Goal: Task Accomplishment & Management: Manage account settings

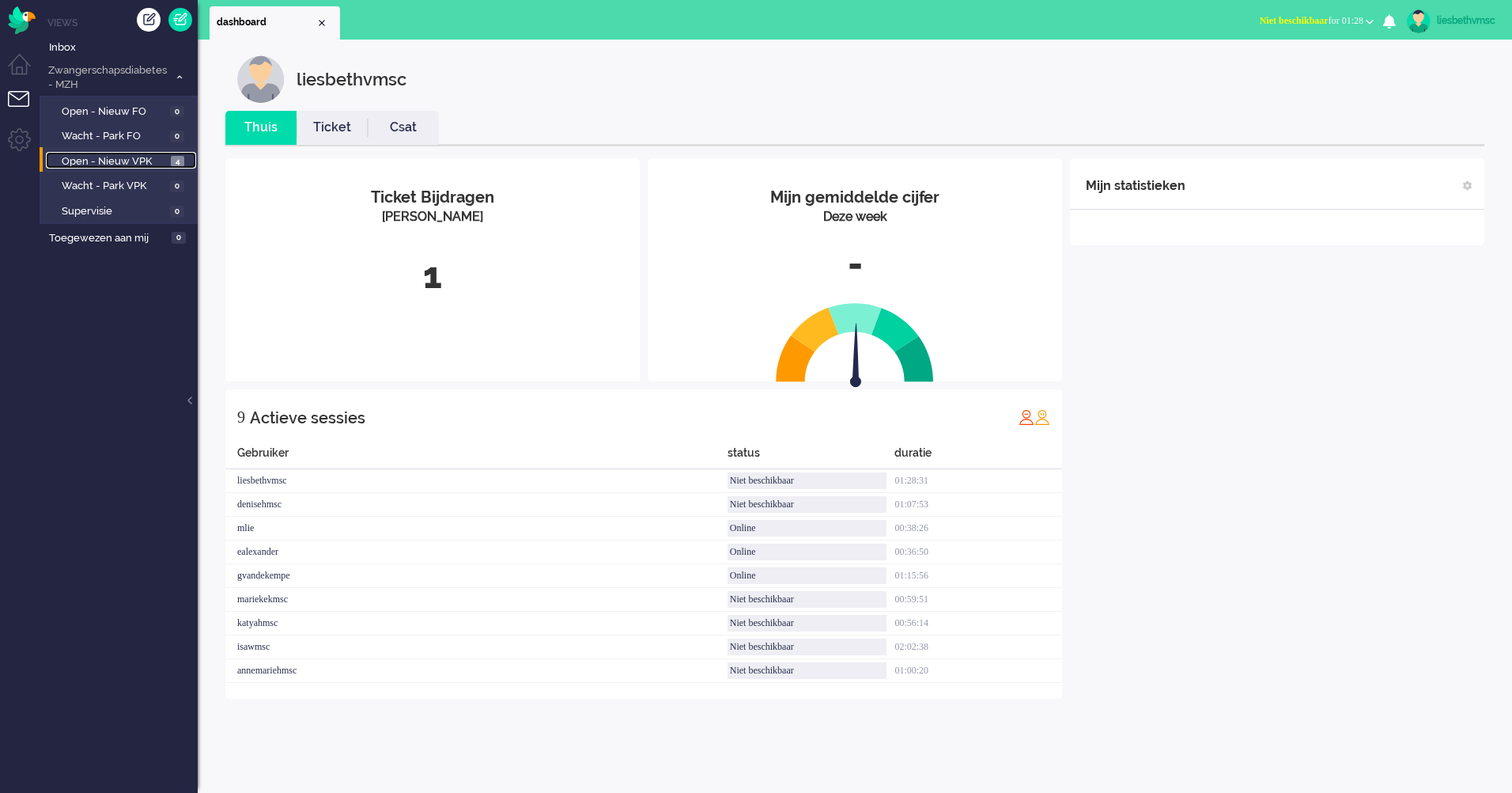
click at [116, 164] on span "Open - Nieuw VPK" at bounding box center [115, 162] width 105 height 15
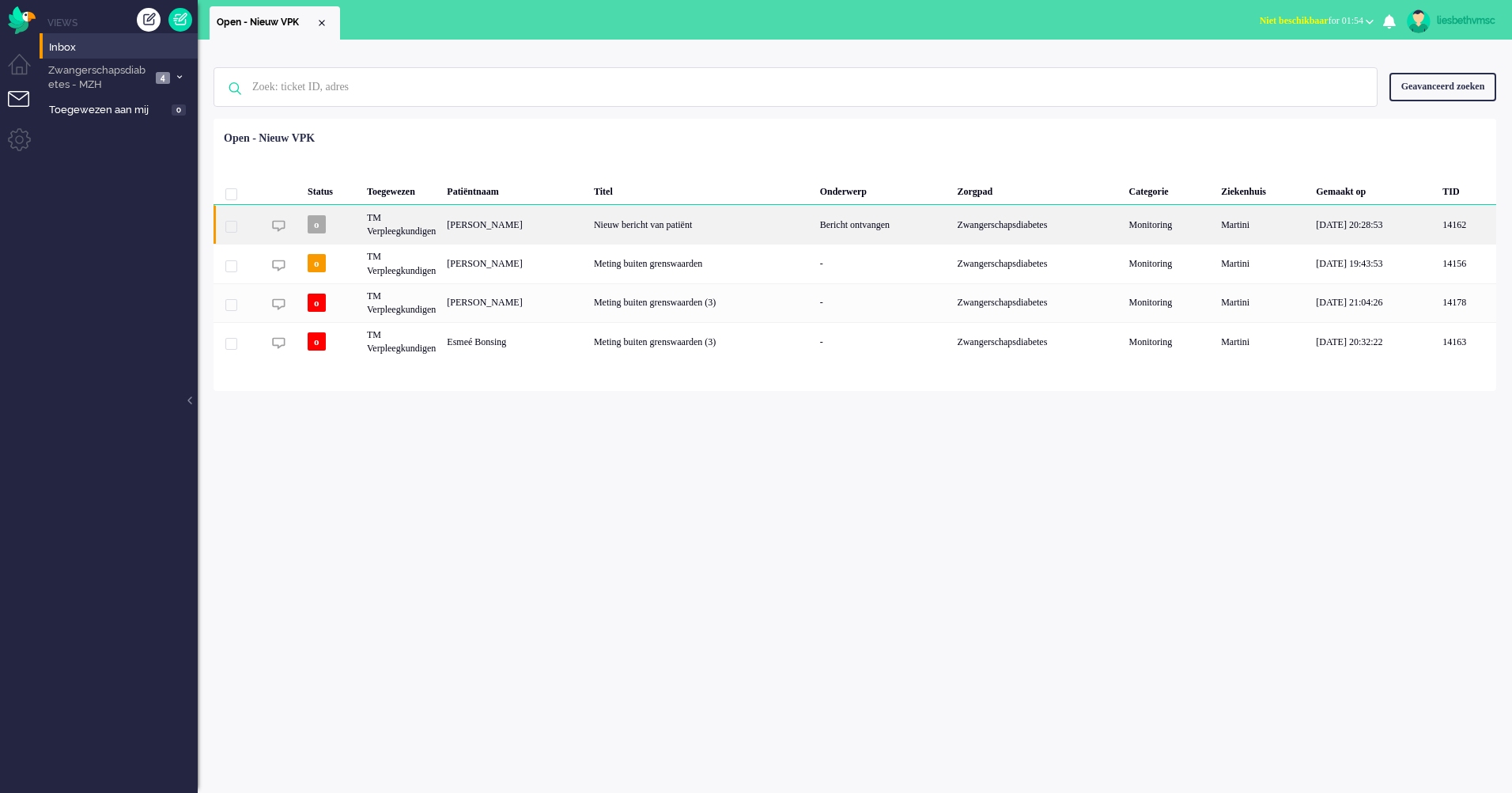
click at [479, 218] on div "[PERSON_NAME]" at bounding box center [514, 224] width 147 height 39
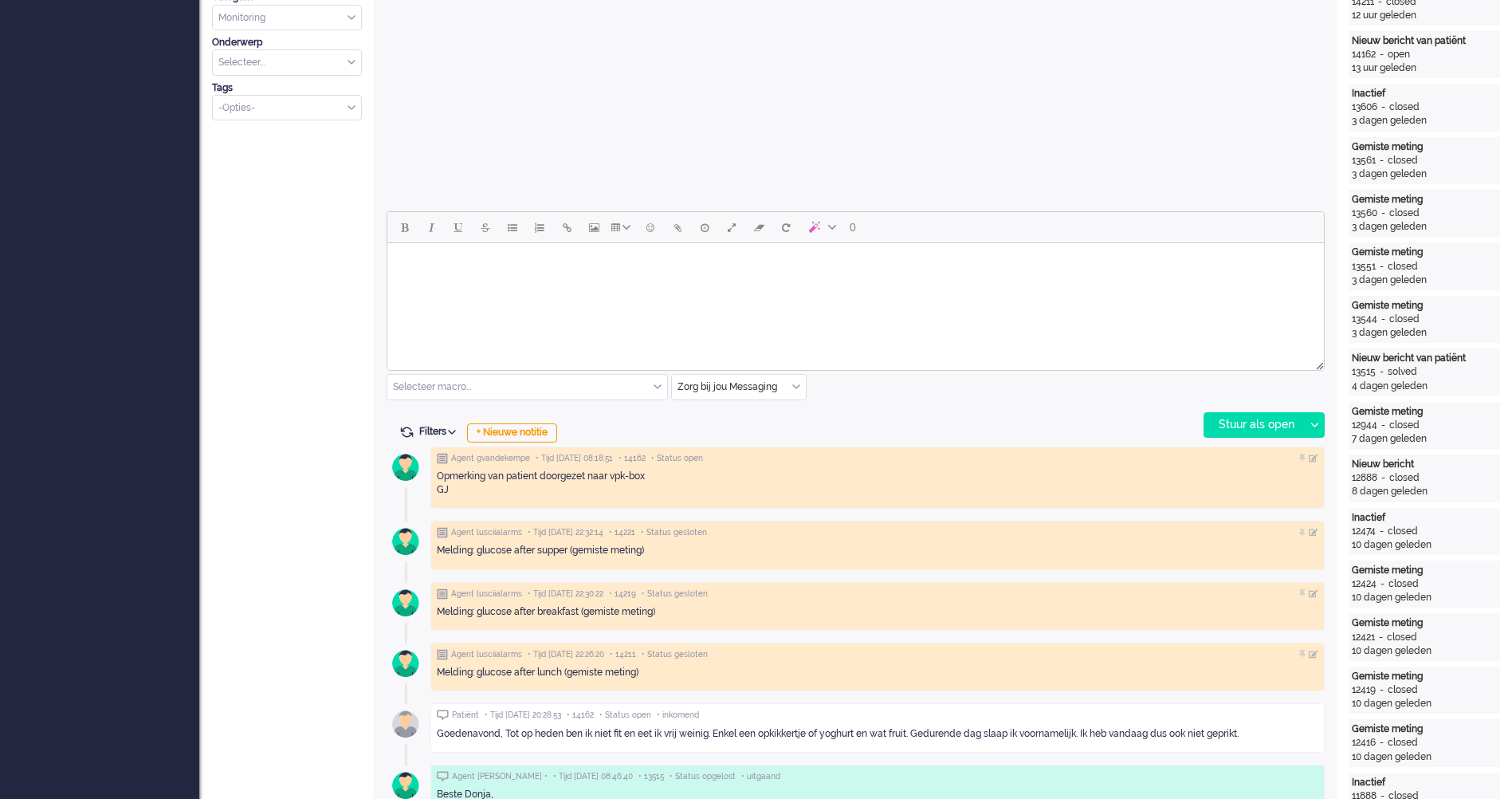
scroll to position [877, 0]
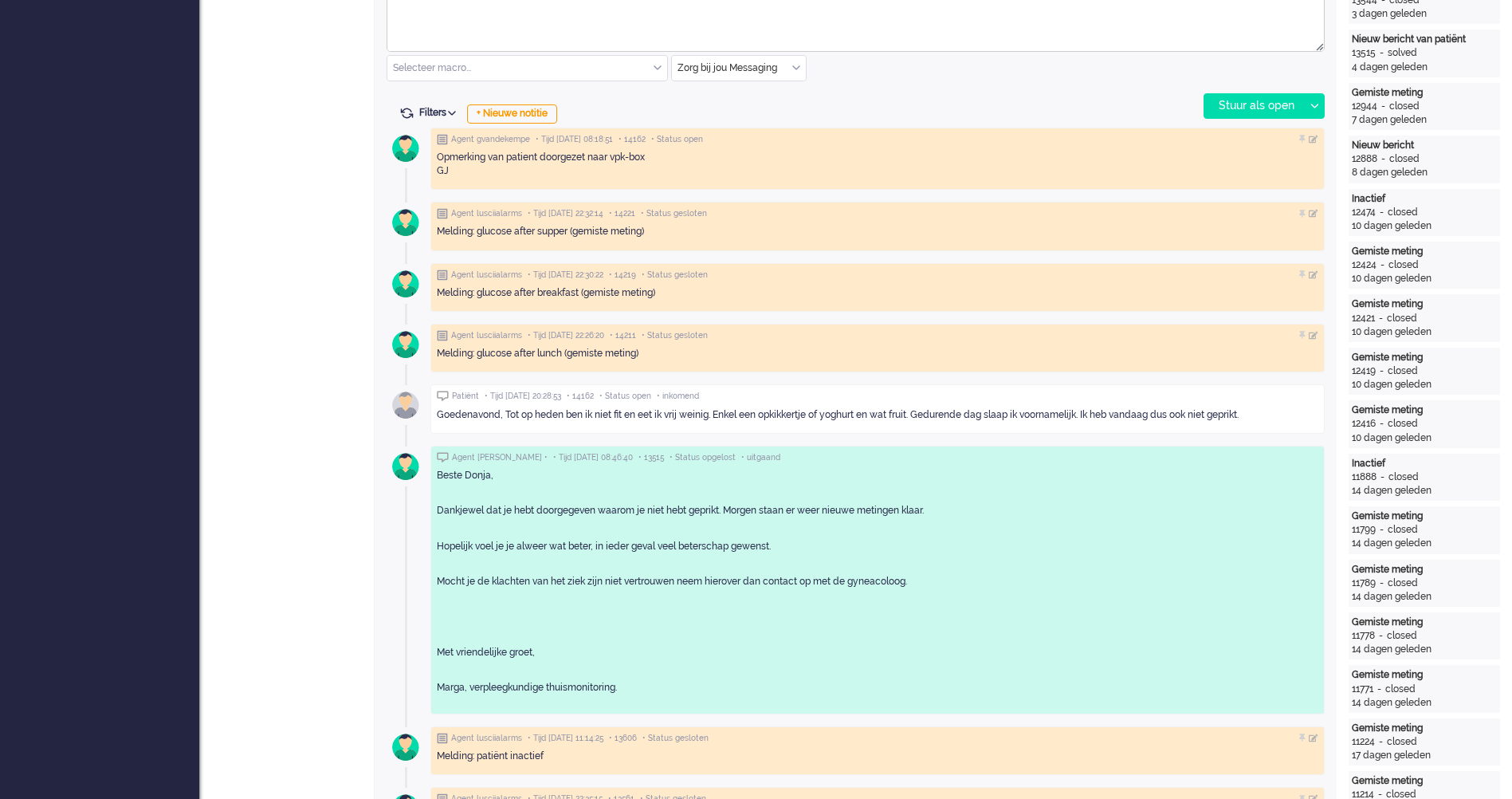
click at [1266, 409] on div "Goedenavond, Tot op heden ben ik niet fit en eet ik vrij weinig. Enkel een opki…" at bounding box center [878, 415] width 882 height 14
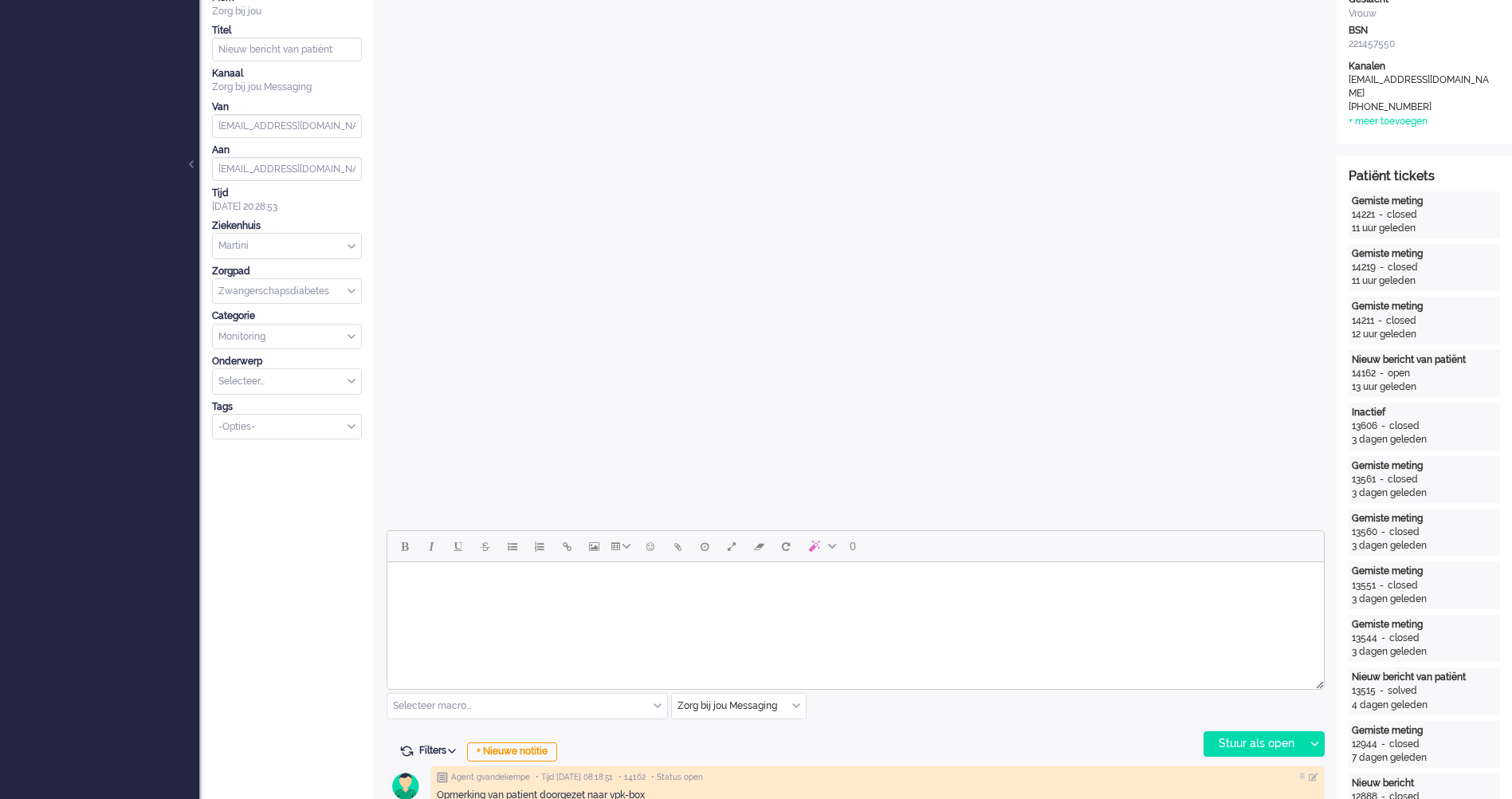
scroll to position [0, 0]
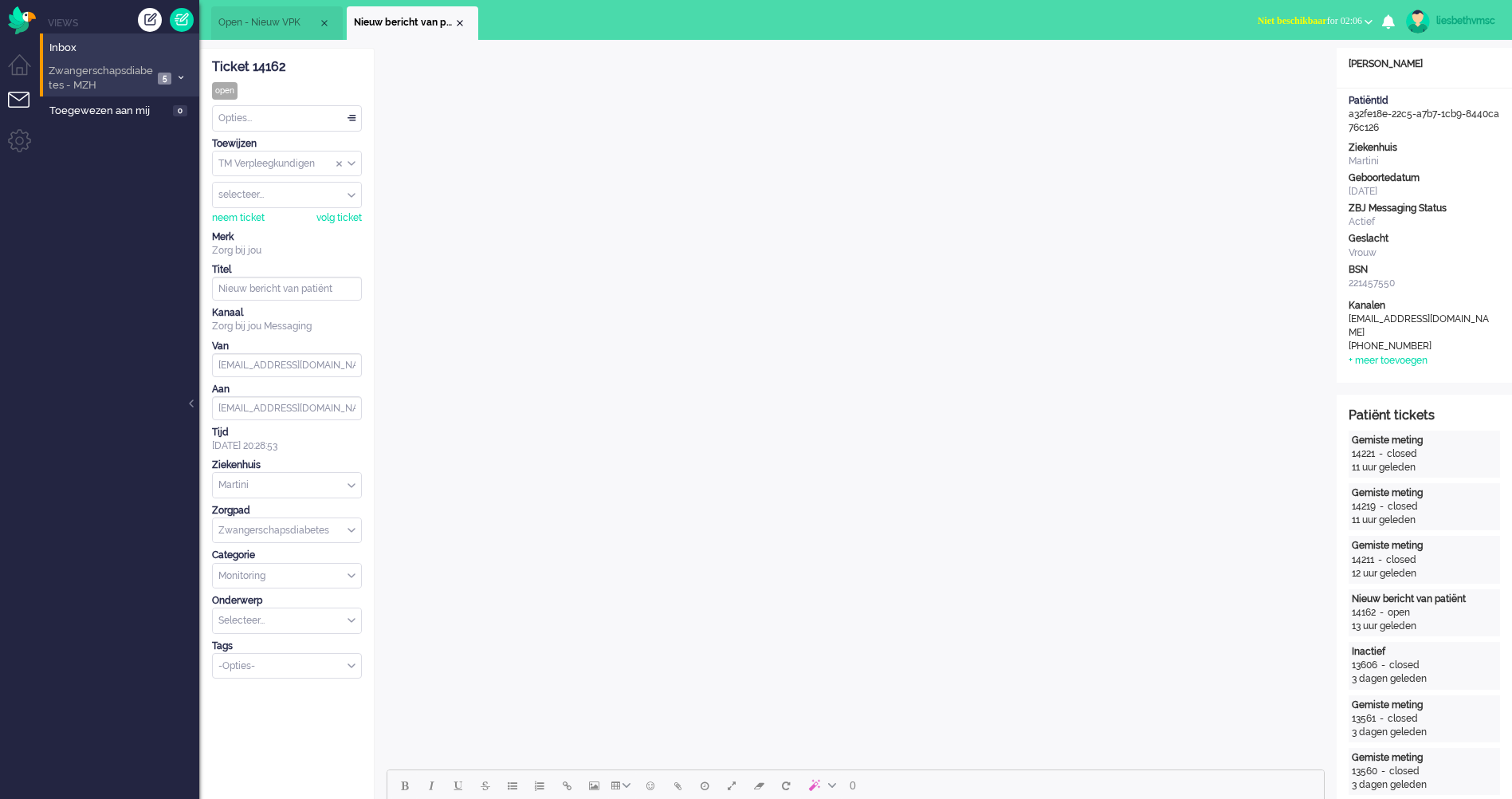
click at [89, 76] on span "Zwangerschapsdiabetes - MZH" at bounding box center [100, 78] width 107 height 30
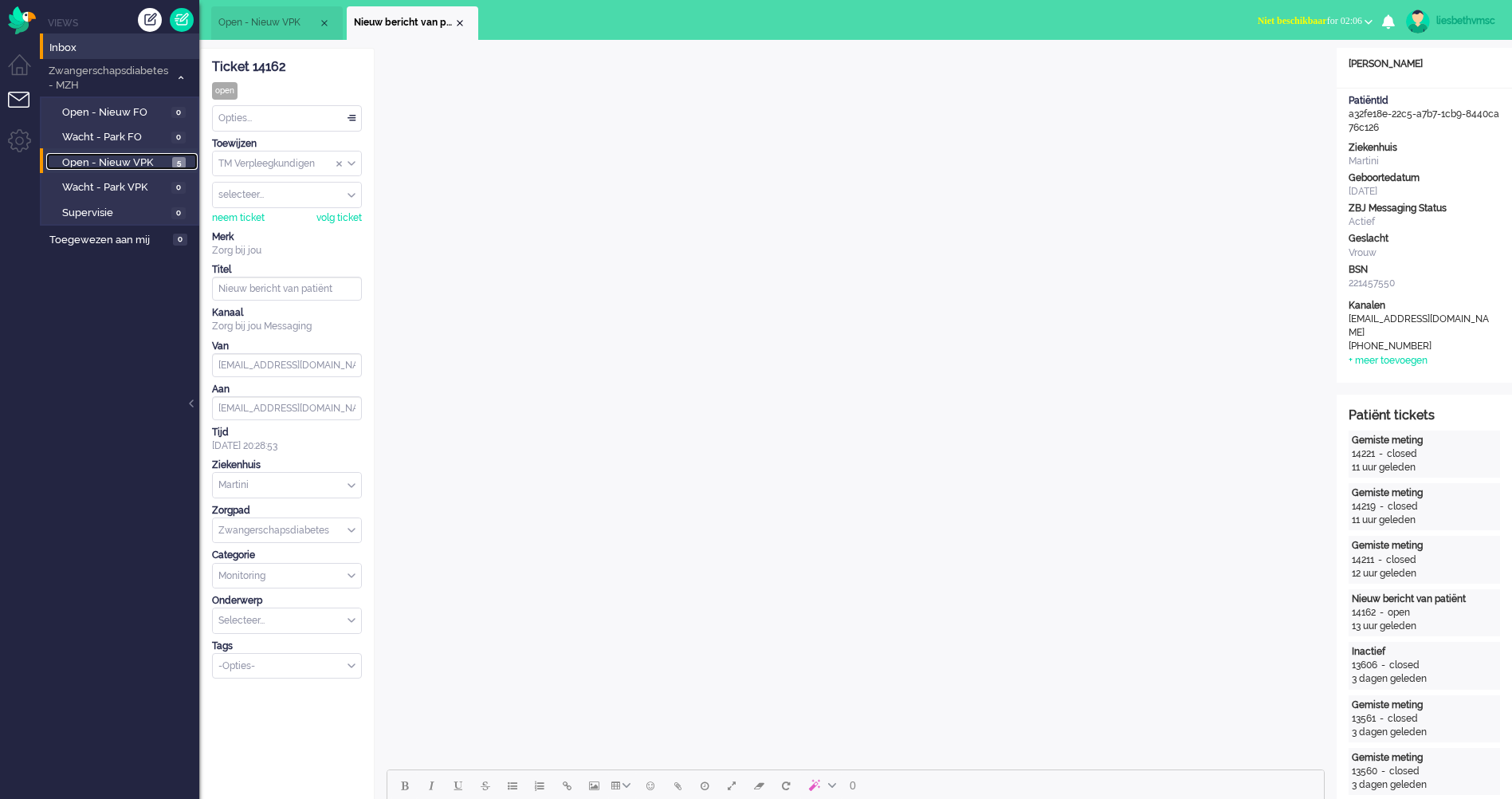
click at [96, 163] on span "Open - Nieuw VPK" at bounding box center [116, 163] width 106 height 15
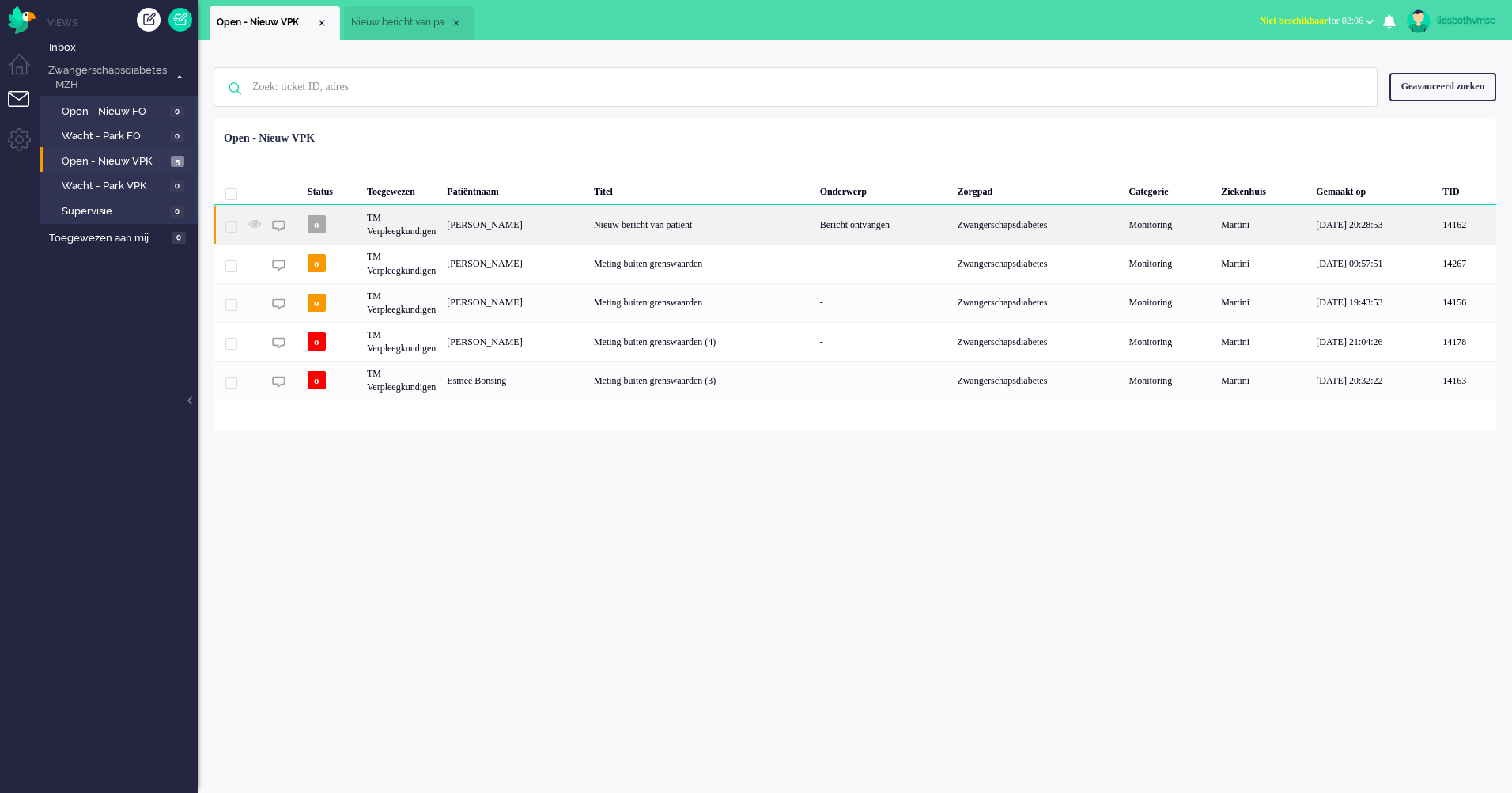
click at [490, 226] on div "Donja Chatti" at bounding box center [514, 224] width 147 height 39
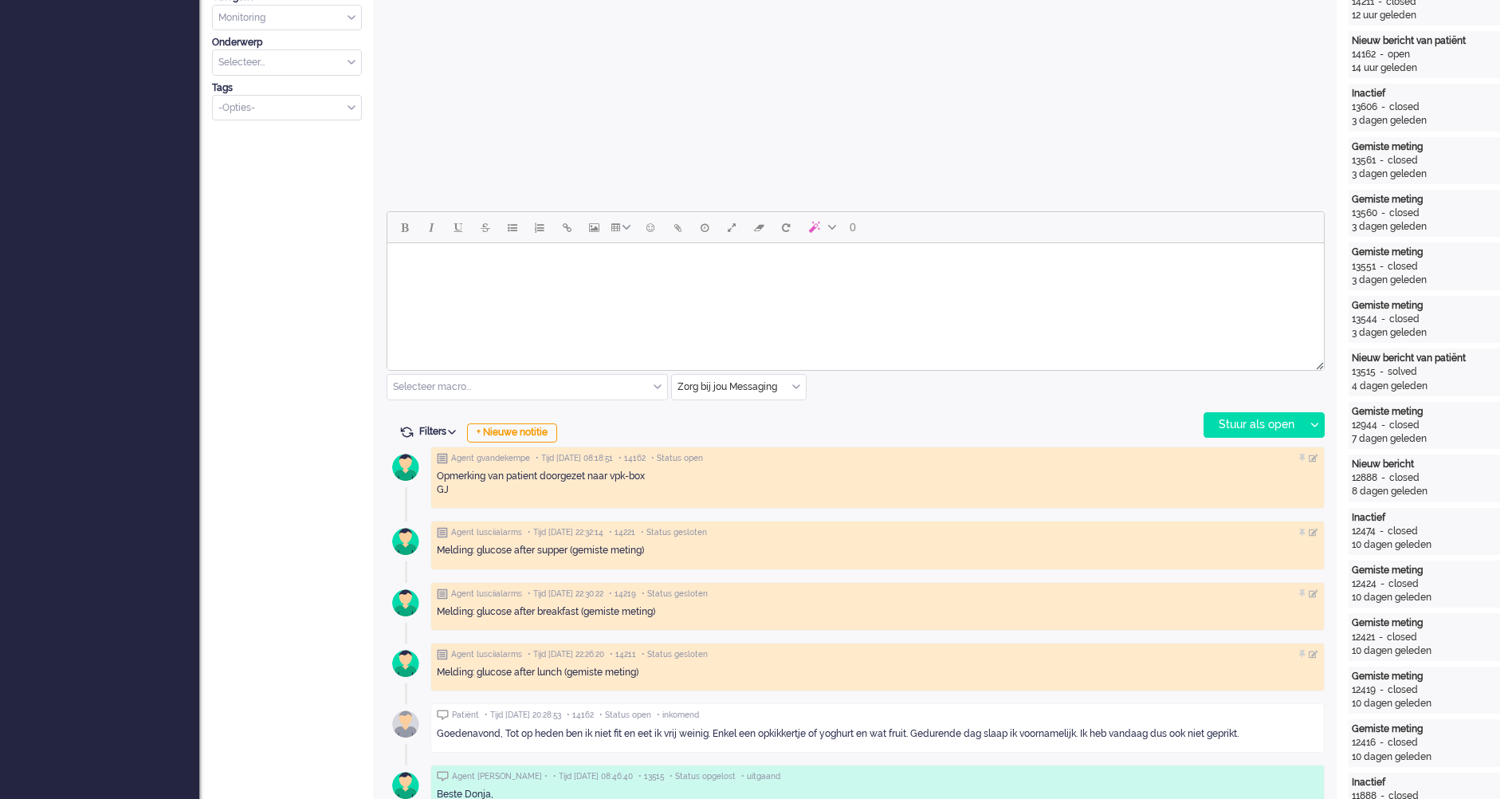
scroll to position [718, 0]
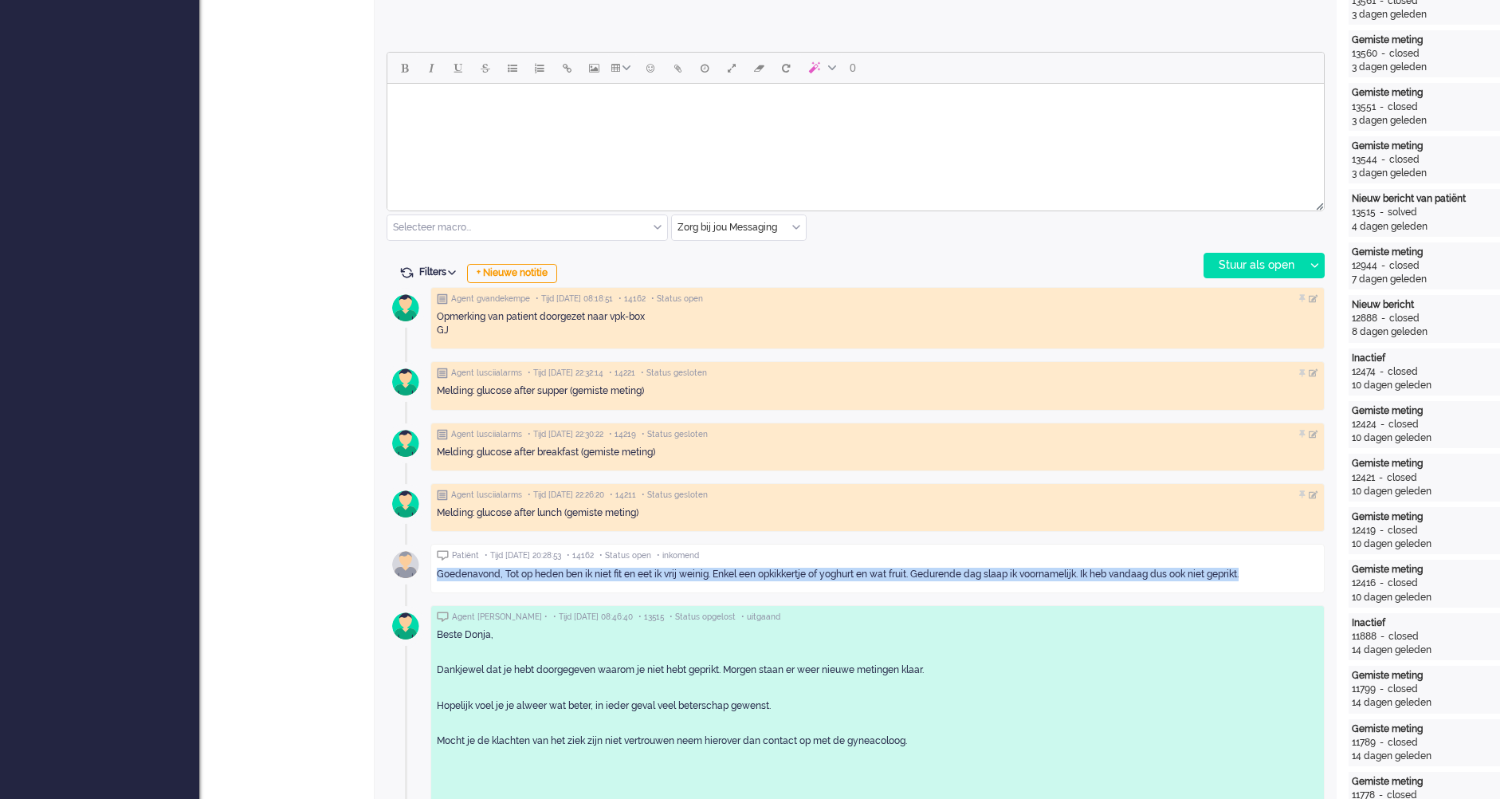
drag, startPoint x: 1252, startPoint y: 572, endPoint x: 435, endPoint y: 572, distance: 817.0
click at [435, 572] on div "Patiënt • Tijd 30/09/2025 20:28:53 • 14162 • Status open • inkomend Goedenavond…" at bounding box center [877, 568] width 894 height 48
drag, startPoint x: 435, startPoint y: 572, endPoint x: 455, endPoint y: 575, distance: 20.2
copy div "Goedenavond, Tot op heden ben ik niet fit en eet ik vrij weinig. Enkel een opki…"
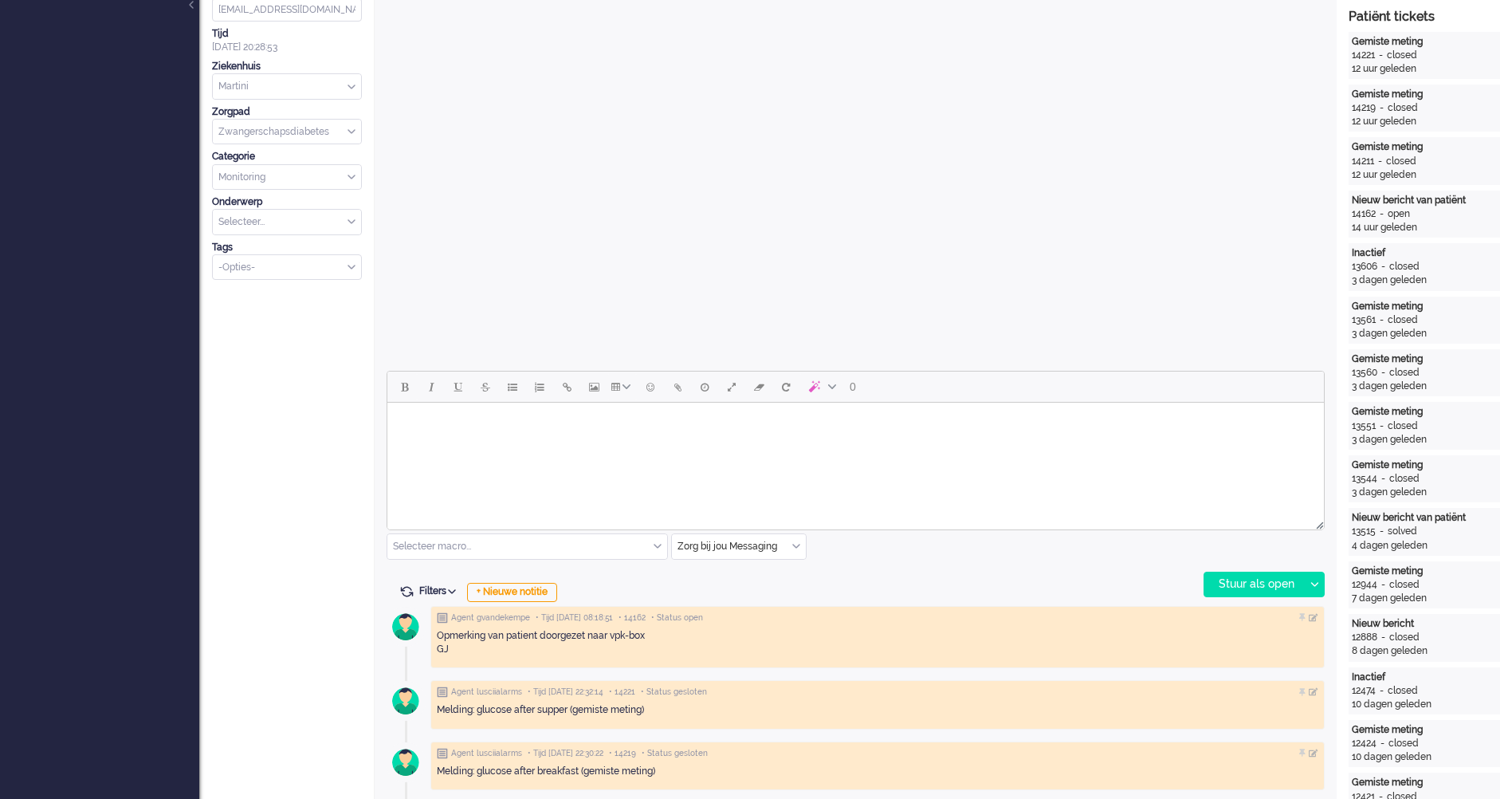
scroll to position [797, 0]
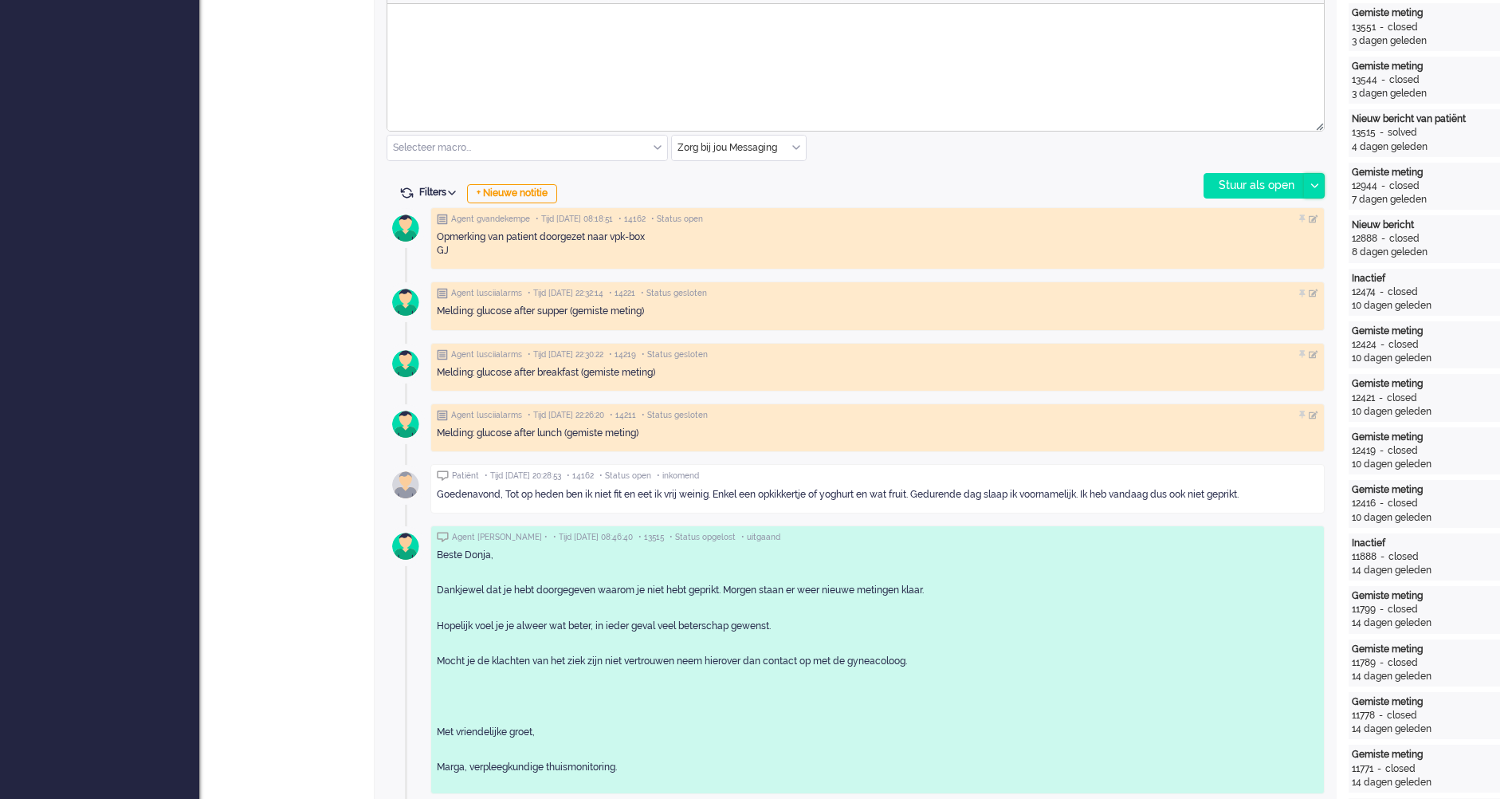
click at [1316, 184] on icon at bounding box center [1314, 186] width 8 height 5
click at [1271, 258] on div "Stuur als opgelost" at bounding box center [1271, 257] width 131 height 16
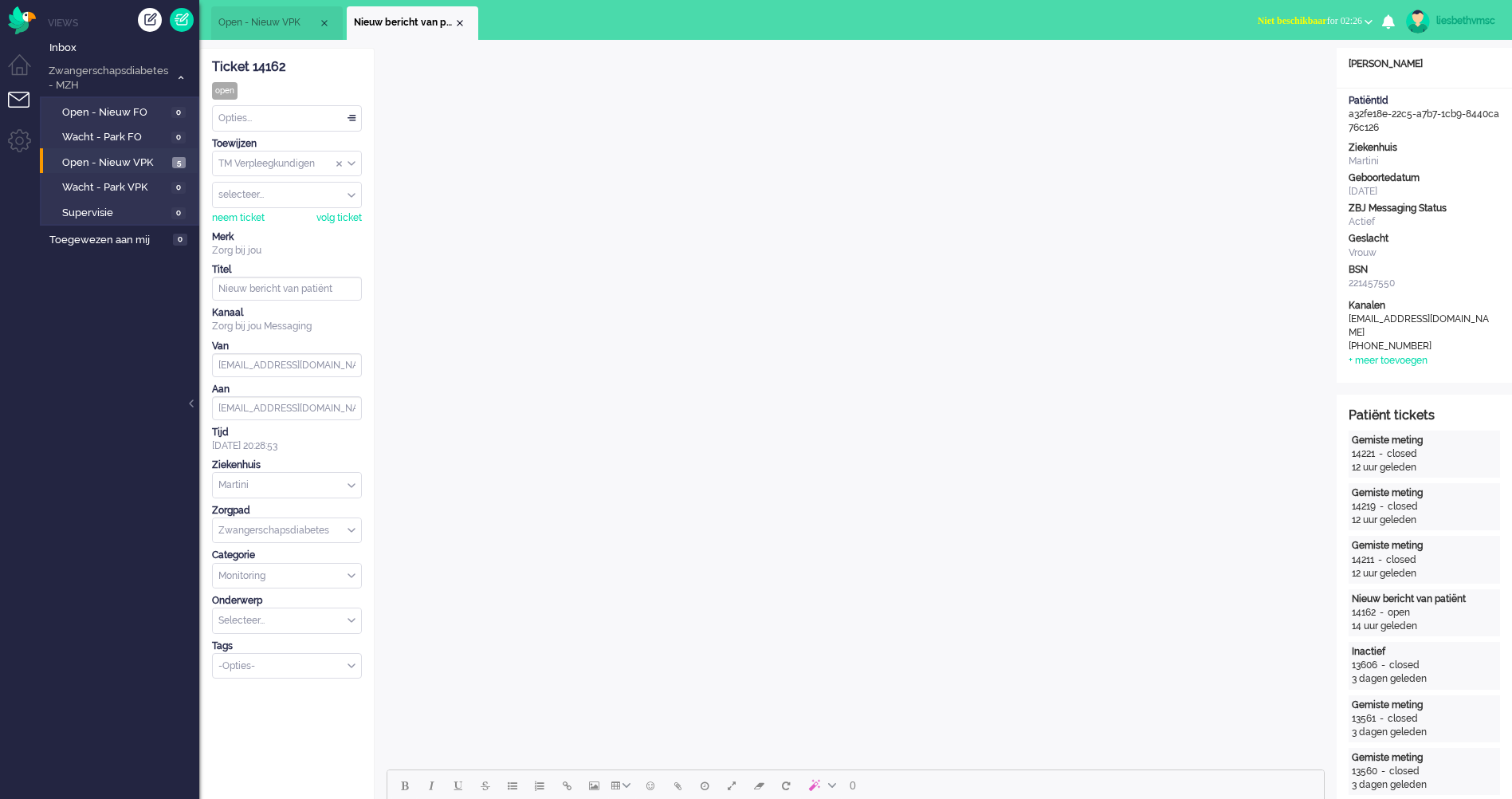
scroll to position [558, 0]
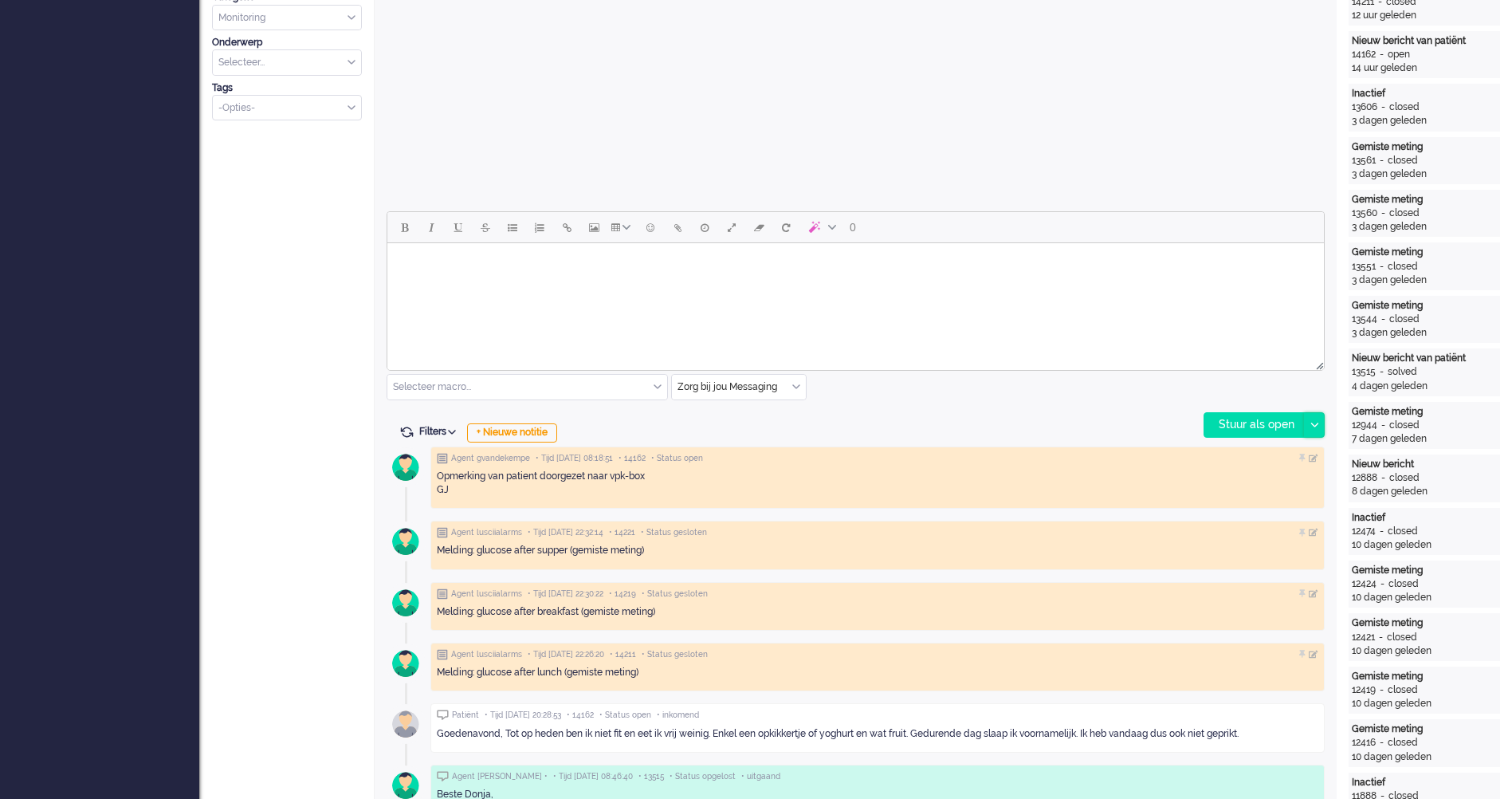
click at [1318, 424] on div at bounding box center [1313, 425] width 20 height 24
click at [1253, 495] on div "Stuur als opgelost" at bounding box center [1271, 496] width 131 height 16
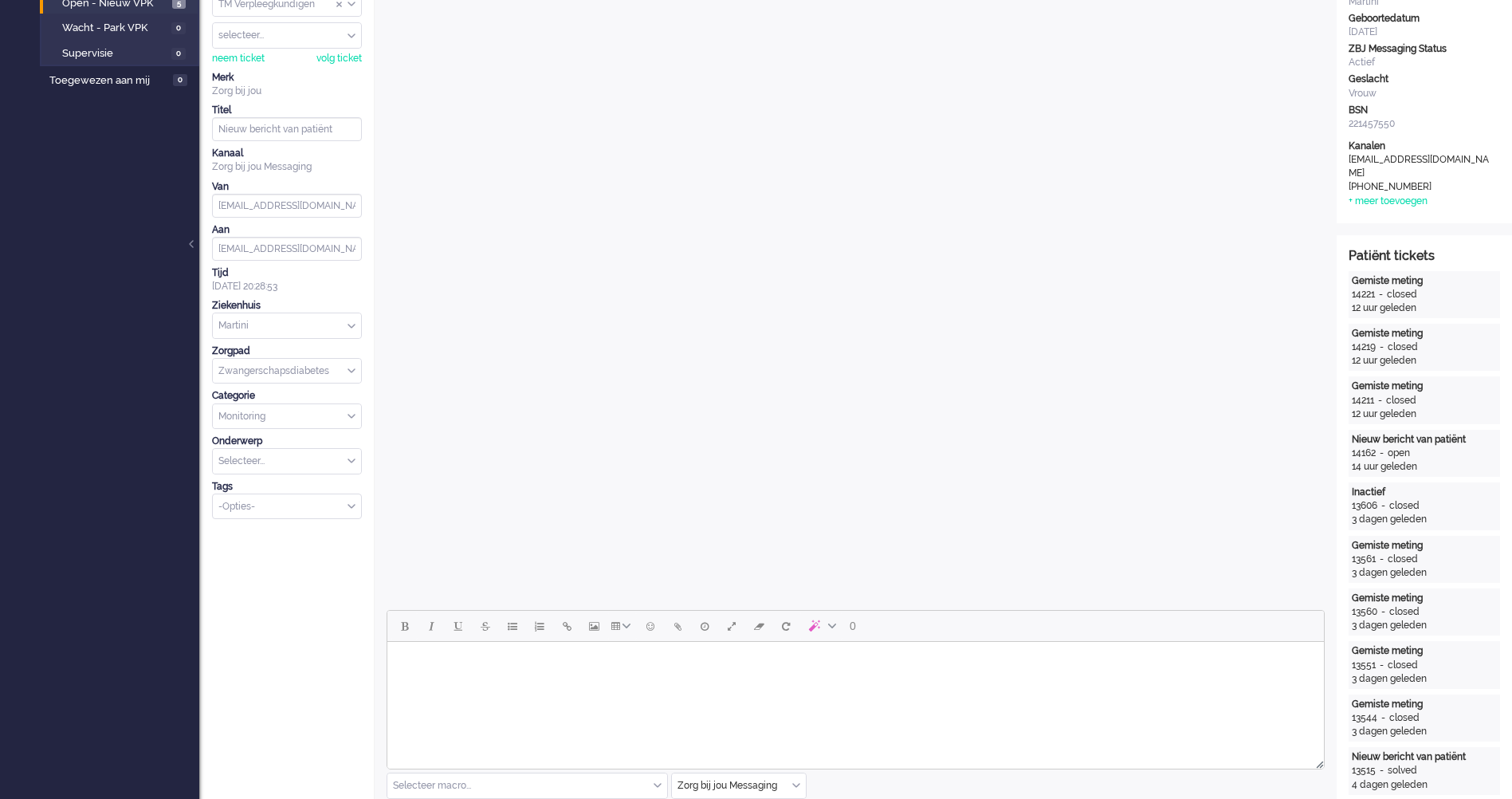
scroll to position [0, 0]
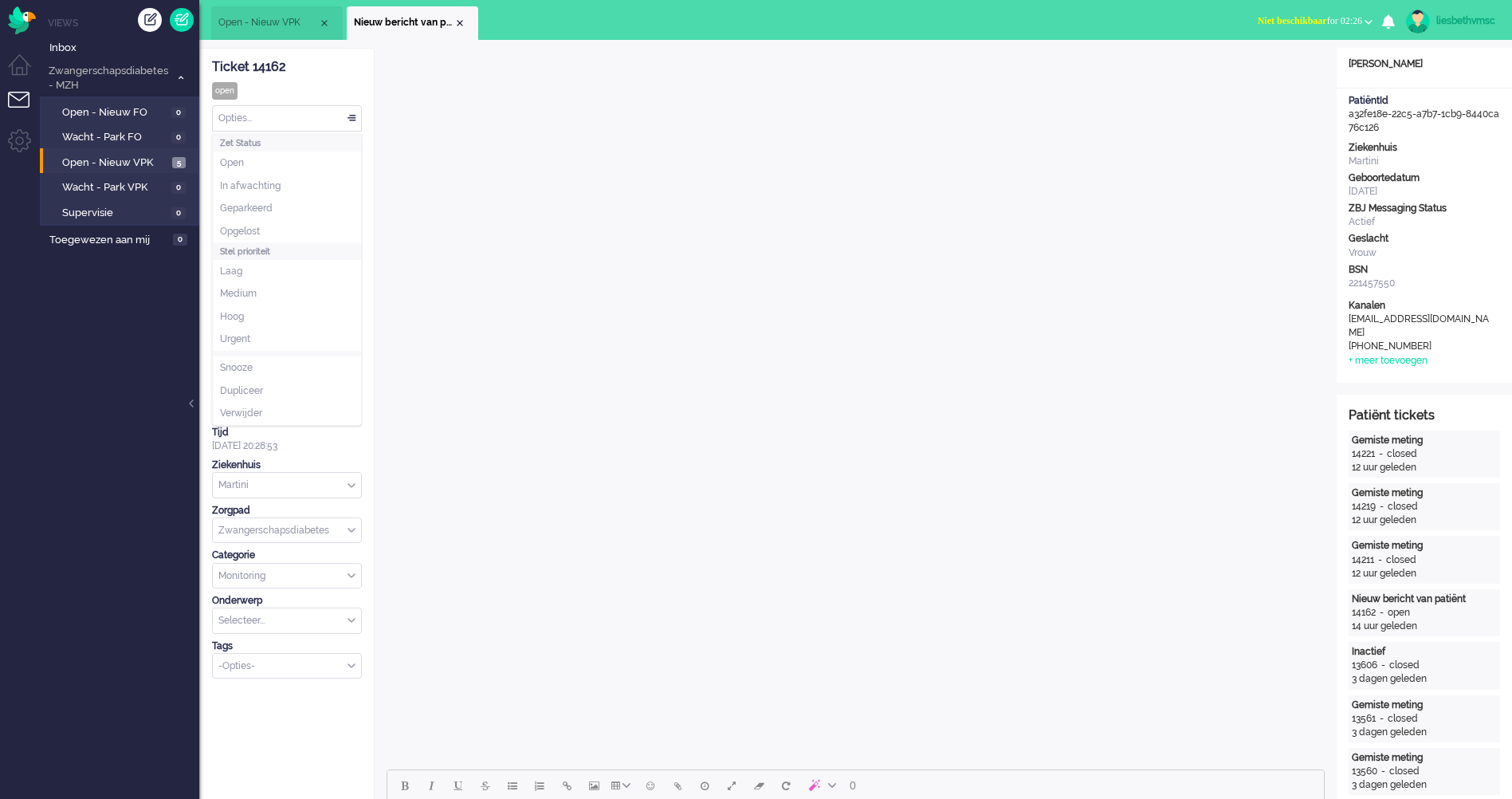
click at [351, 117] on div "Opties..." at bounding box center [286, 118] width 148 height 25
click at [242, 231] on span "Opgelost" at bounding box center [240, 231] width 40 height 14
click at [111, 156] on span "Open - Nieuw VPK" at bounding box center [116, 163] width 106 height 15
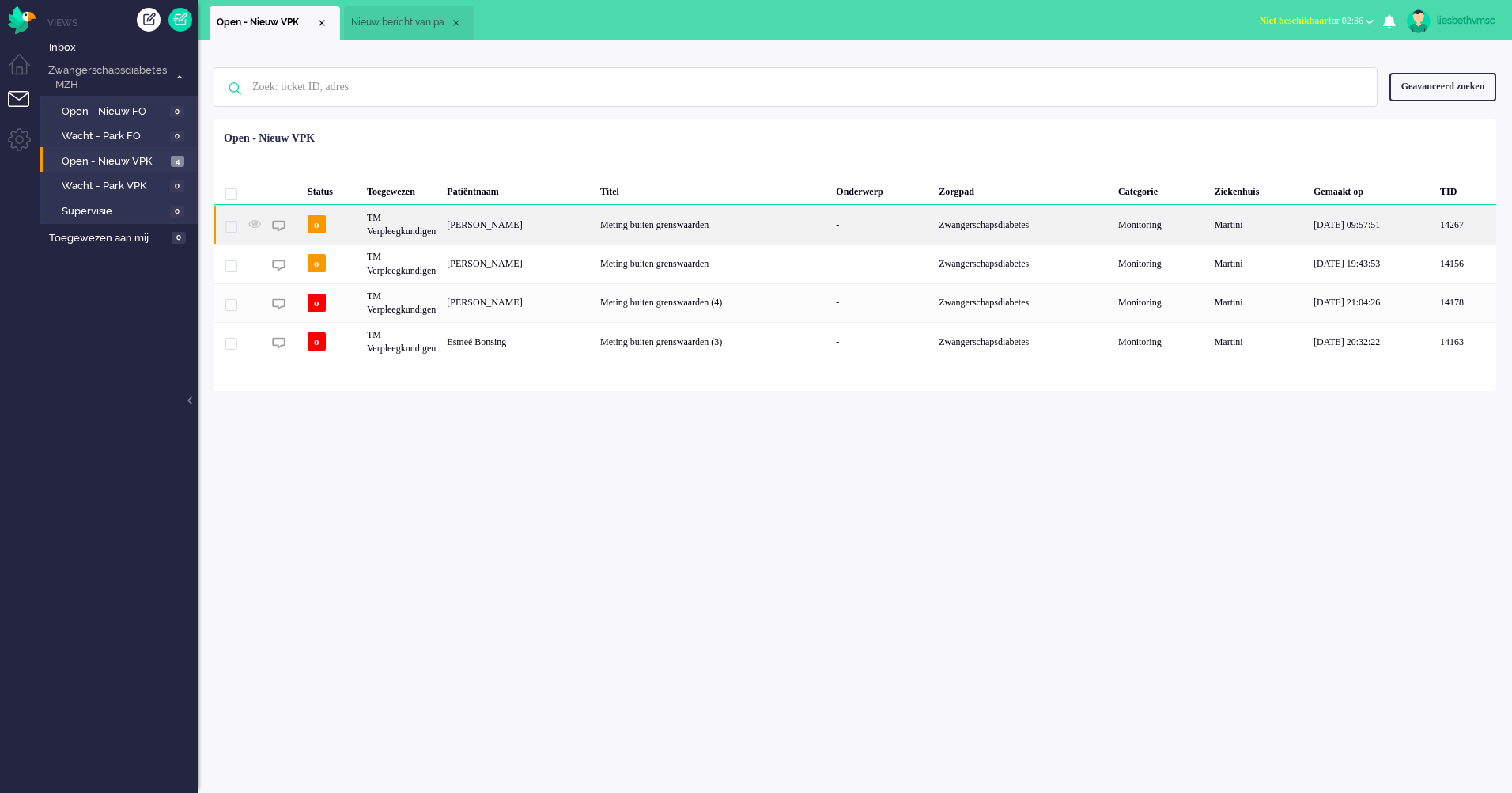
click at [393, 229] on div "TM Verpleegkundigen" at bounding box center [401, 224] width 80 height 39
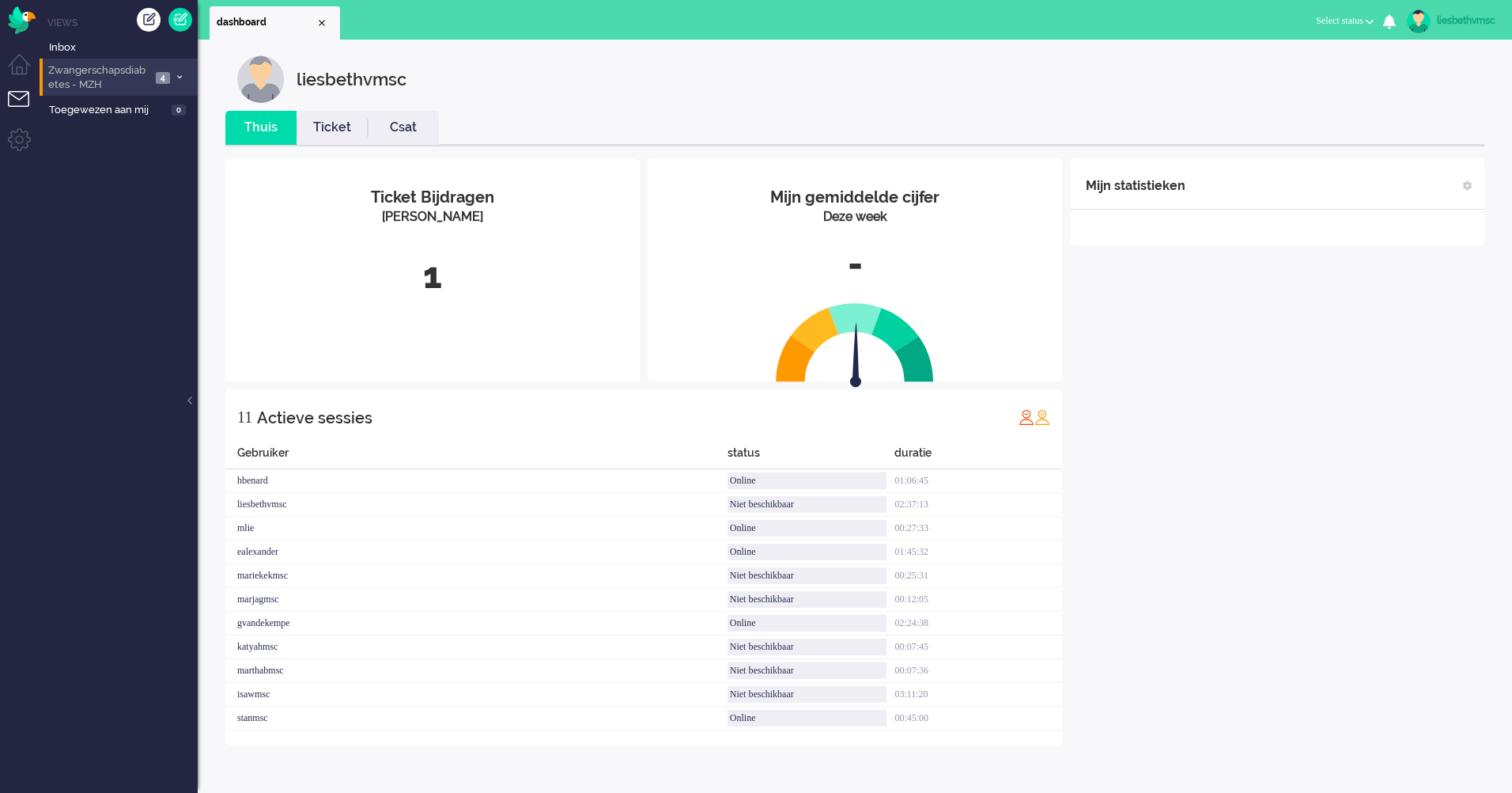
click at [108, 71] on span "Zwangerschapsdiabetes - MZH" at bounding box center [99, 78] width 105 height 30
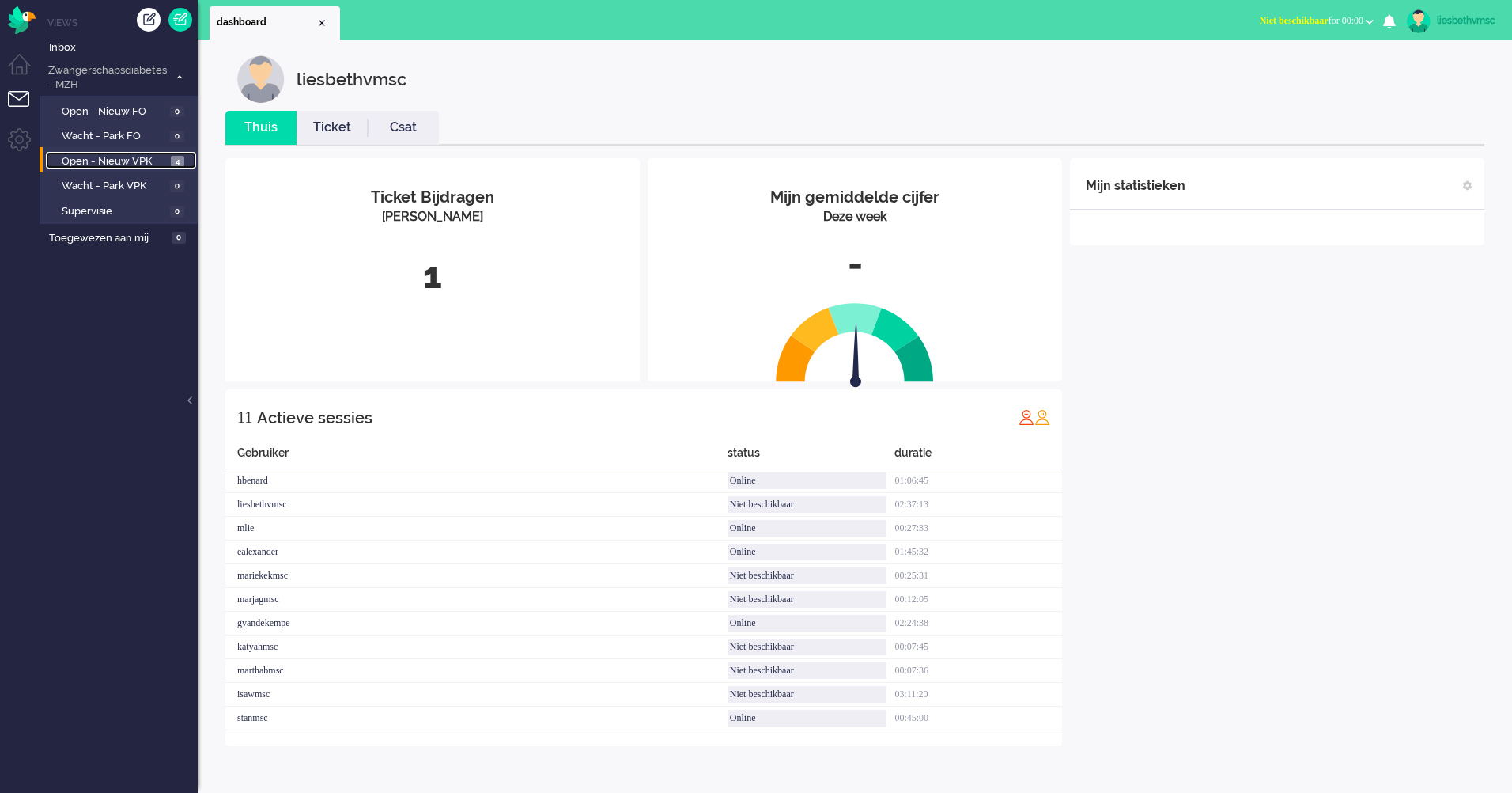
click at [100, 161] on span "Open - Nieuw VPK" at bounding box center [115, 162] width 105 height 15
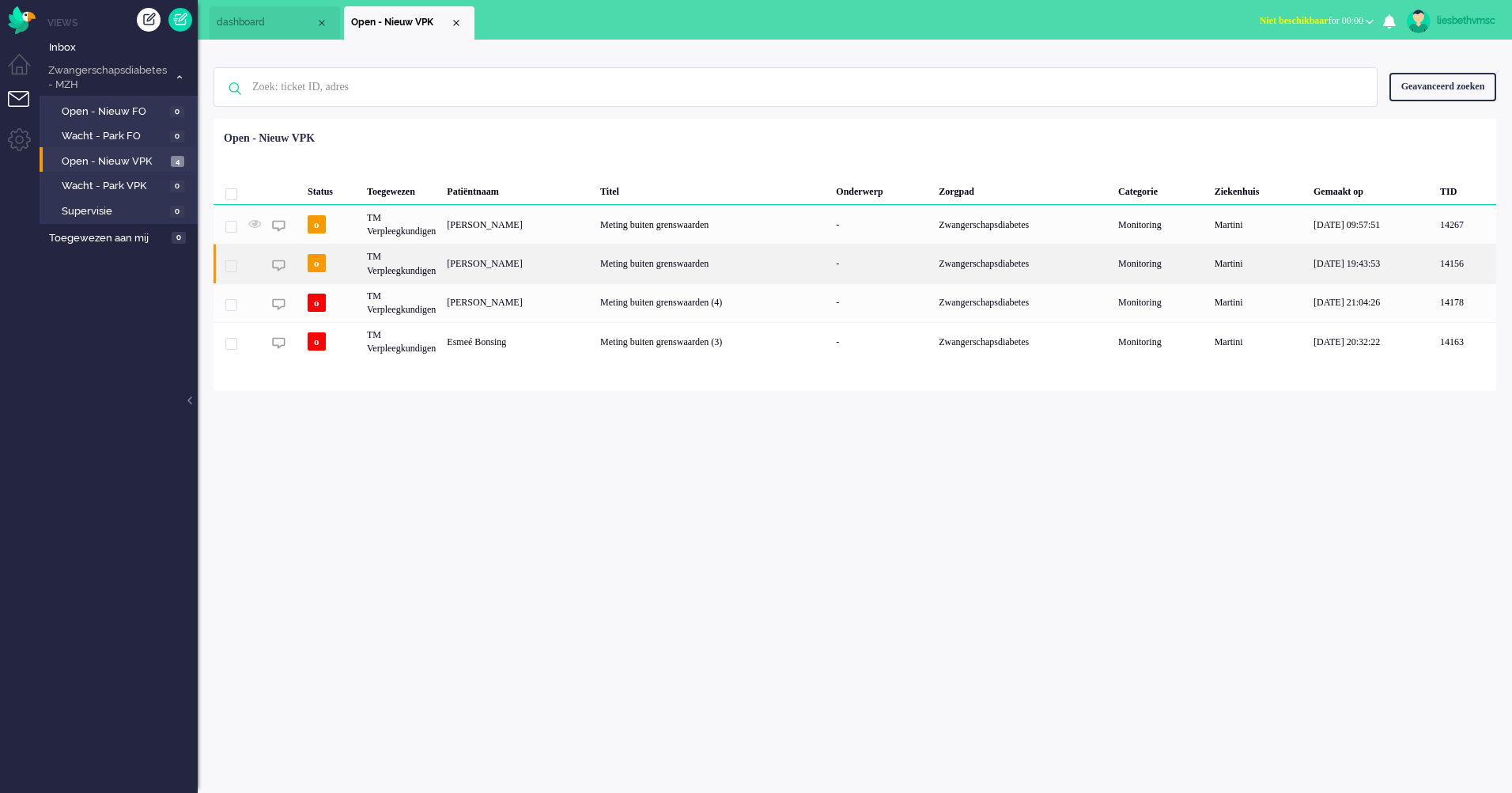
click at [407, 264] on div "TM Verpleegkundigen" at bounding box center [401, 263] width 80 height 39
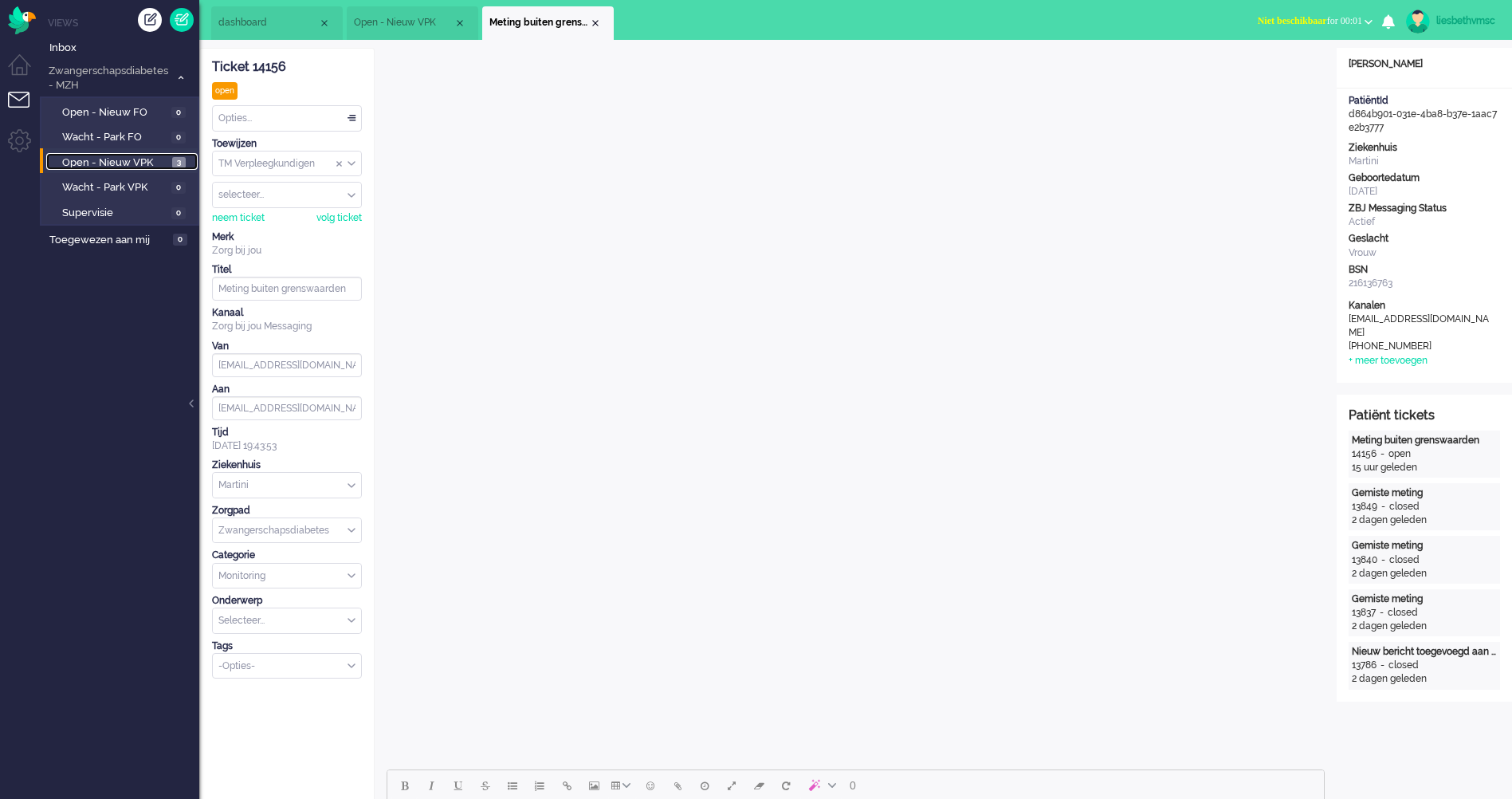
click at [99, 164] on span "Open - Nieuw VPK" at bounding box center [116, 163] width 106 height 15
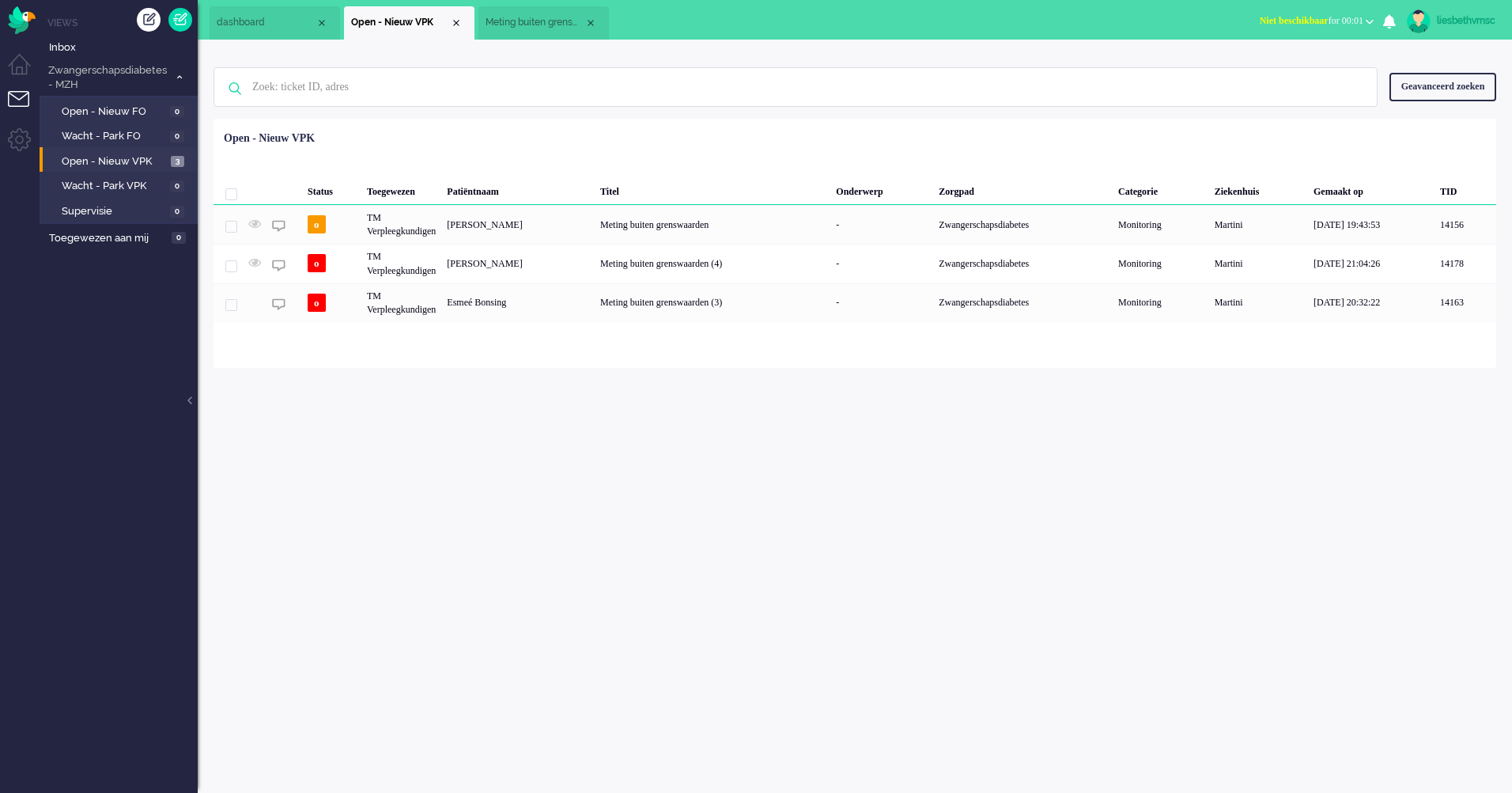
click at [502, 228] on div "[PERSON_NAME]" at bounding box center [518, 224] width 154 height 39
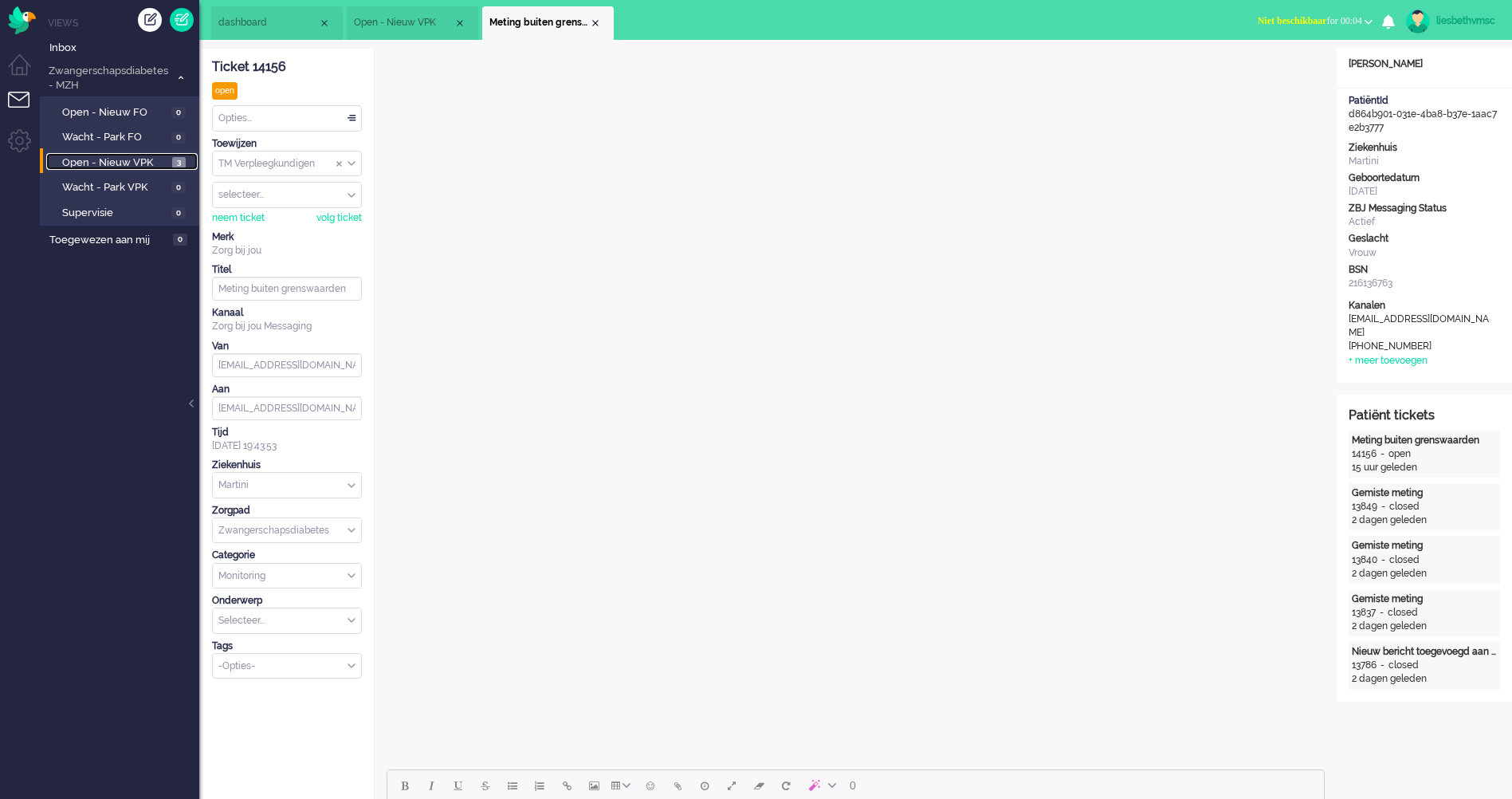
click at [141, 157] on span "Open - Nieuw VPK" at bounding box center [116, 163] width 106 height 15
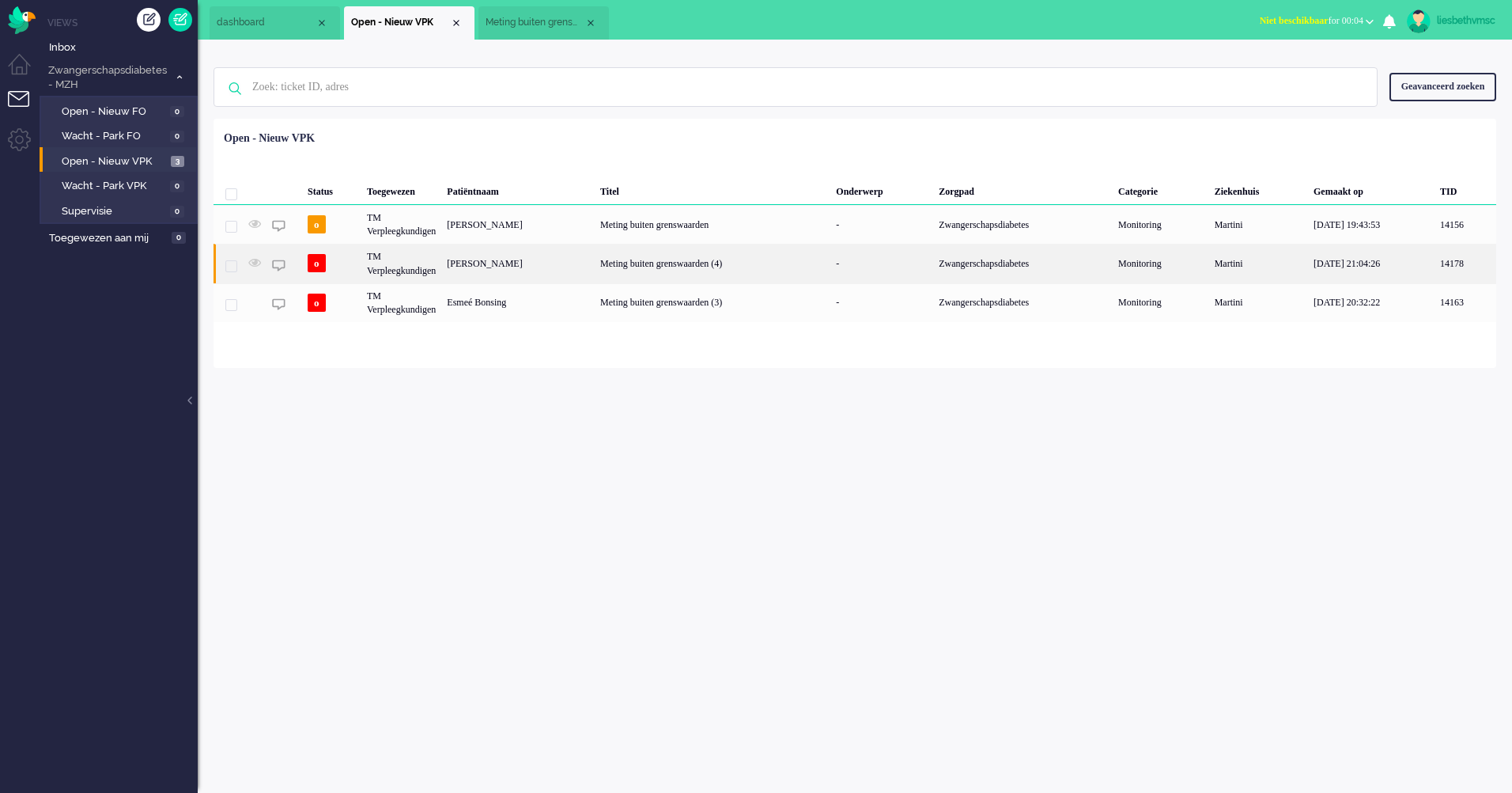
click at [396, 265] on div "TM Verpleegkundigen" at bounding box center [401, 263] width 80 height 39
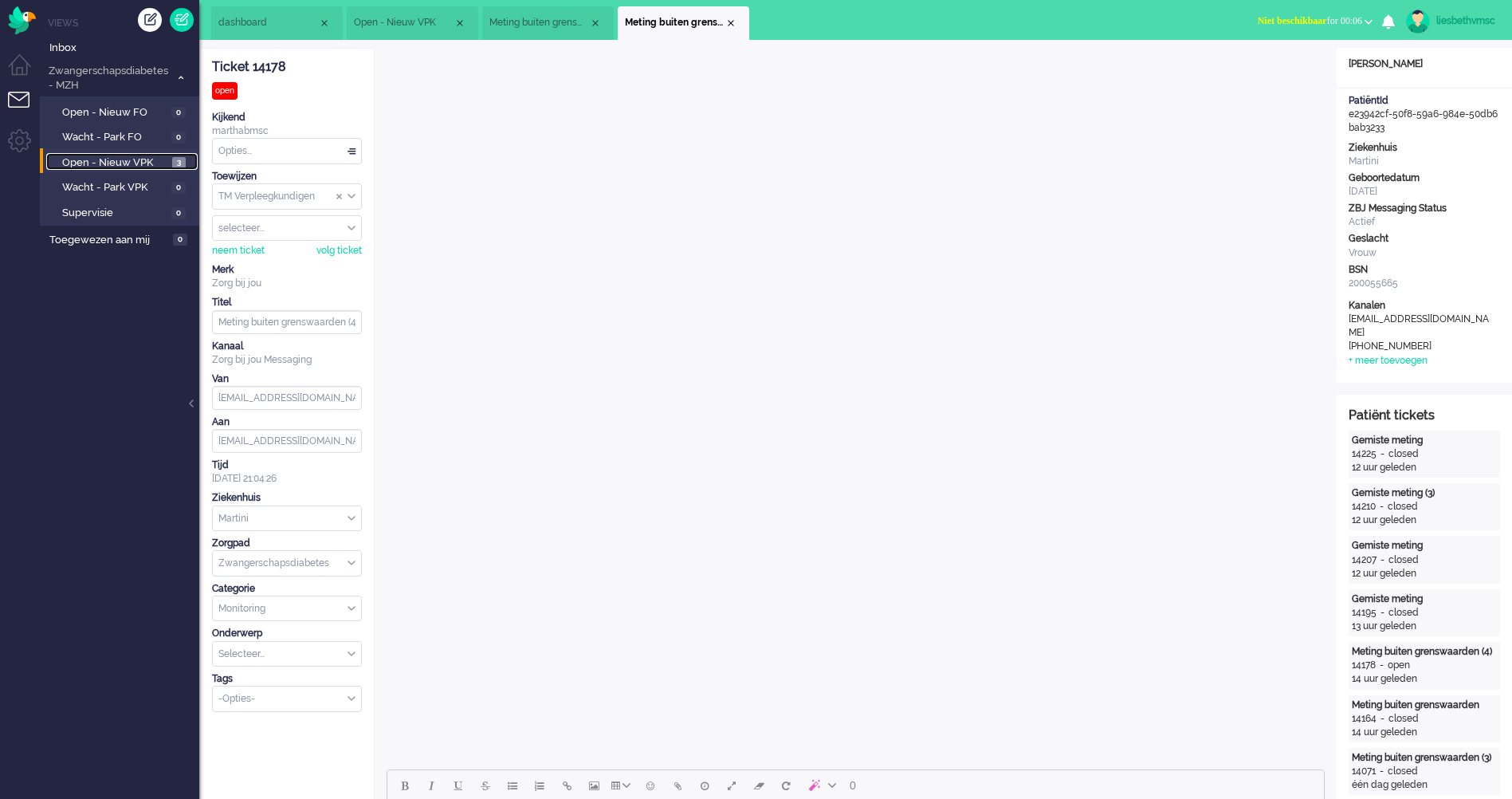
click at [84, 164] on span "Open - Nieuw VPK" at bounding box center [116, 163] width 106 height 15
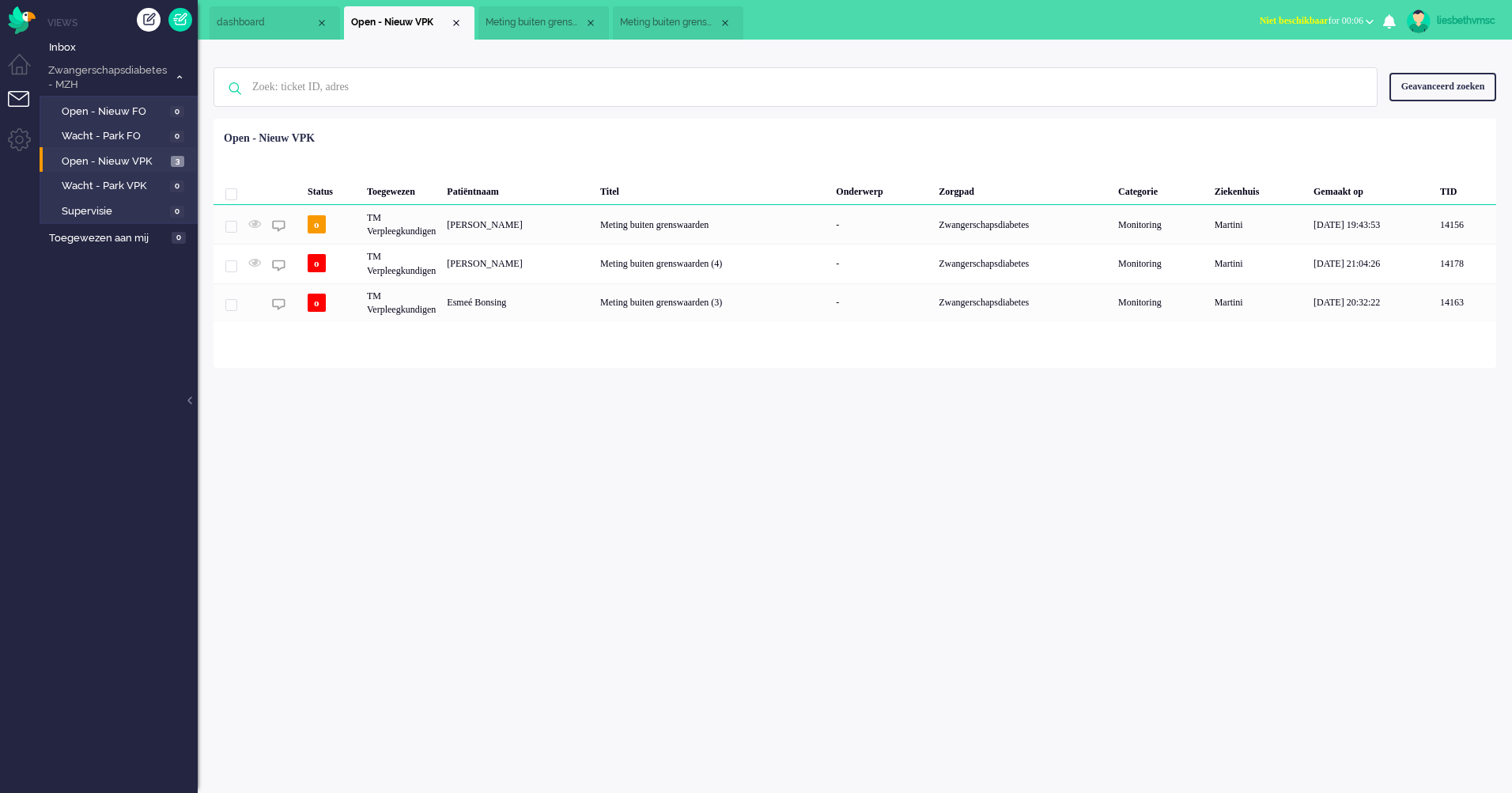
click at [495, 224] on div "[PERSON_NAME]" at bounding box center [518, 224] width 154 height 39
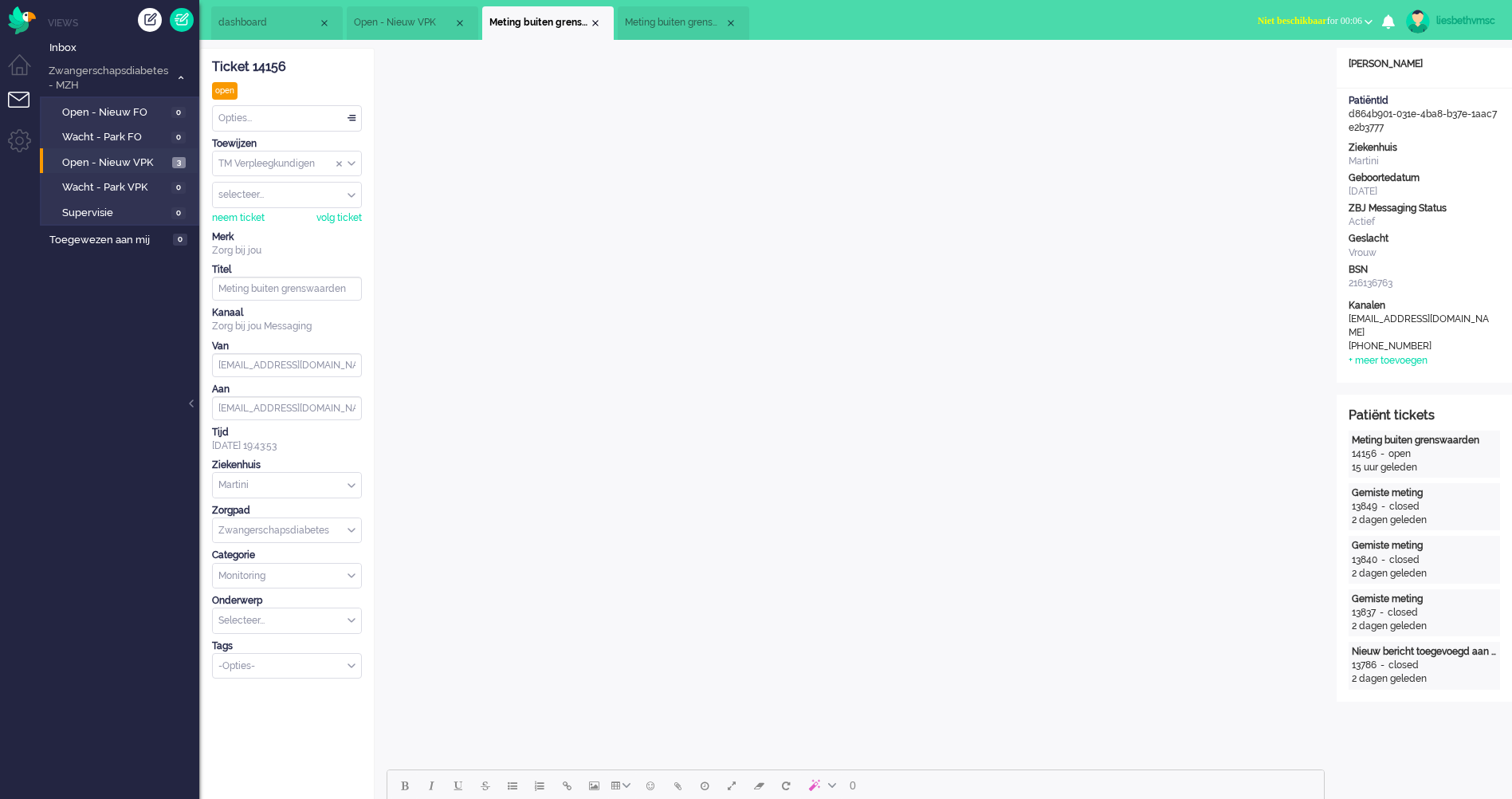
scroll to position [80, 0]
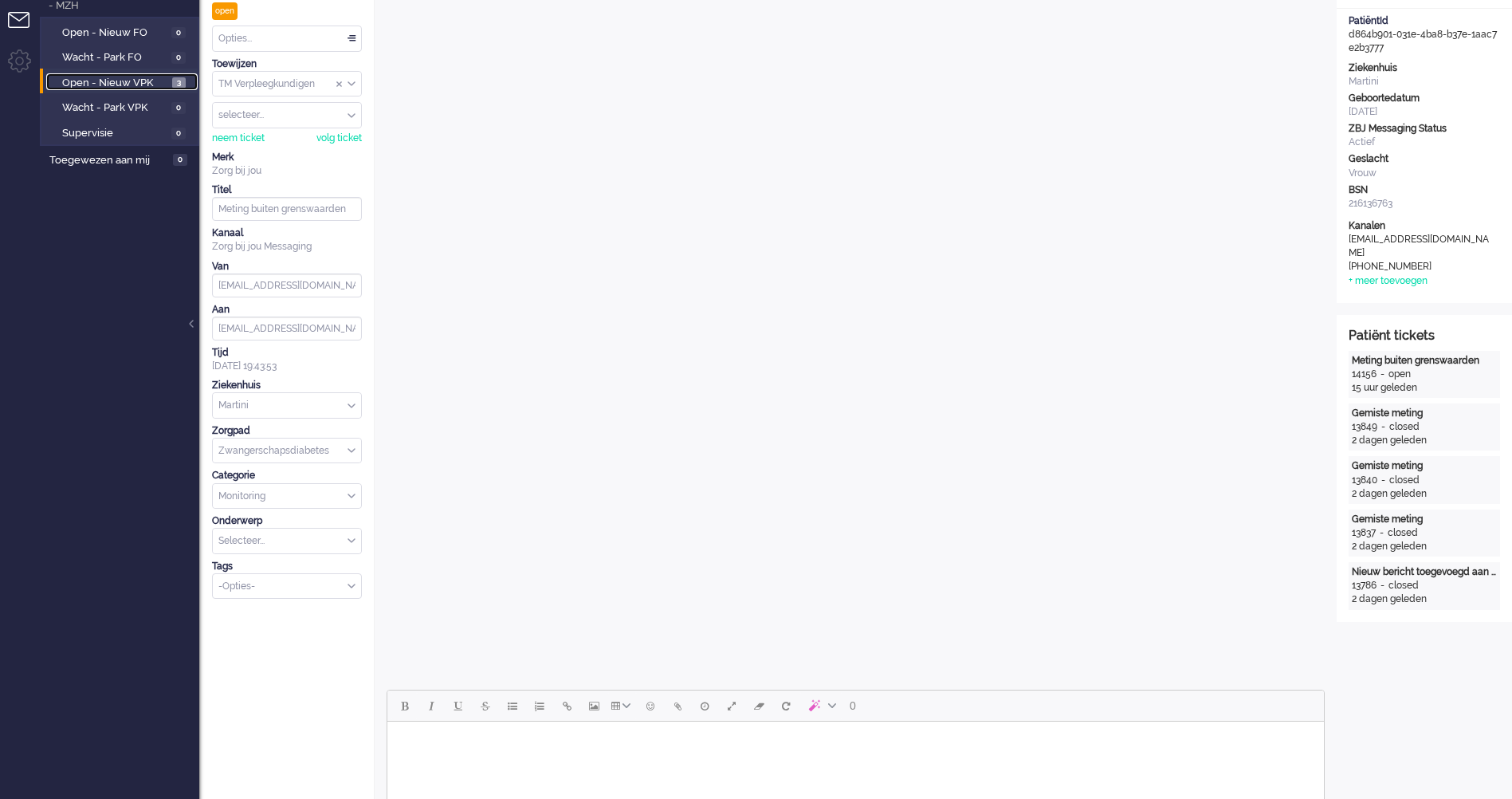
click at [108, 82] on span "Open - Nieuw VPK" at bounding box center [116, 83] width 106 height 15
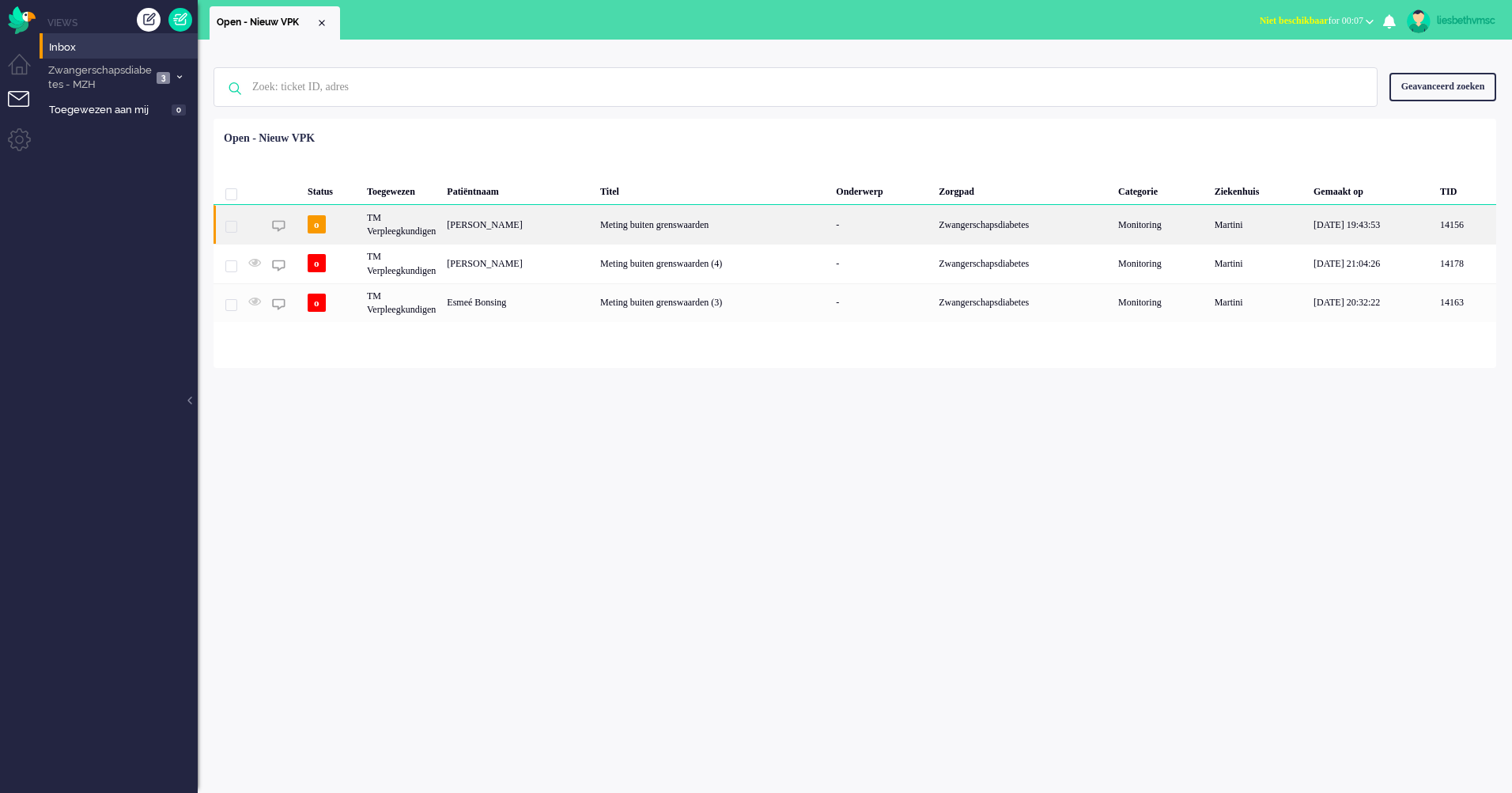
click at [385, 222] on div "TM Verpleegkundigen" at bounding box center [401, 224] width 80 height 39
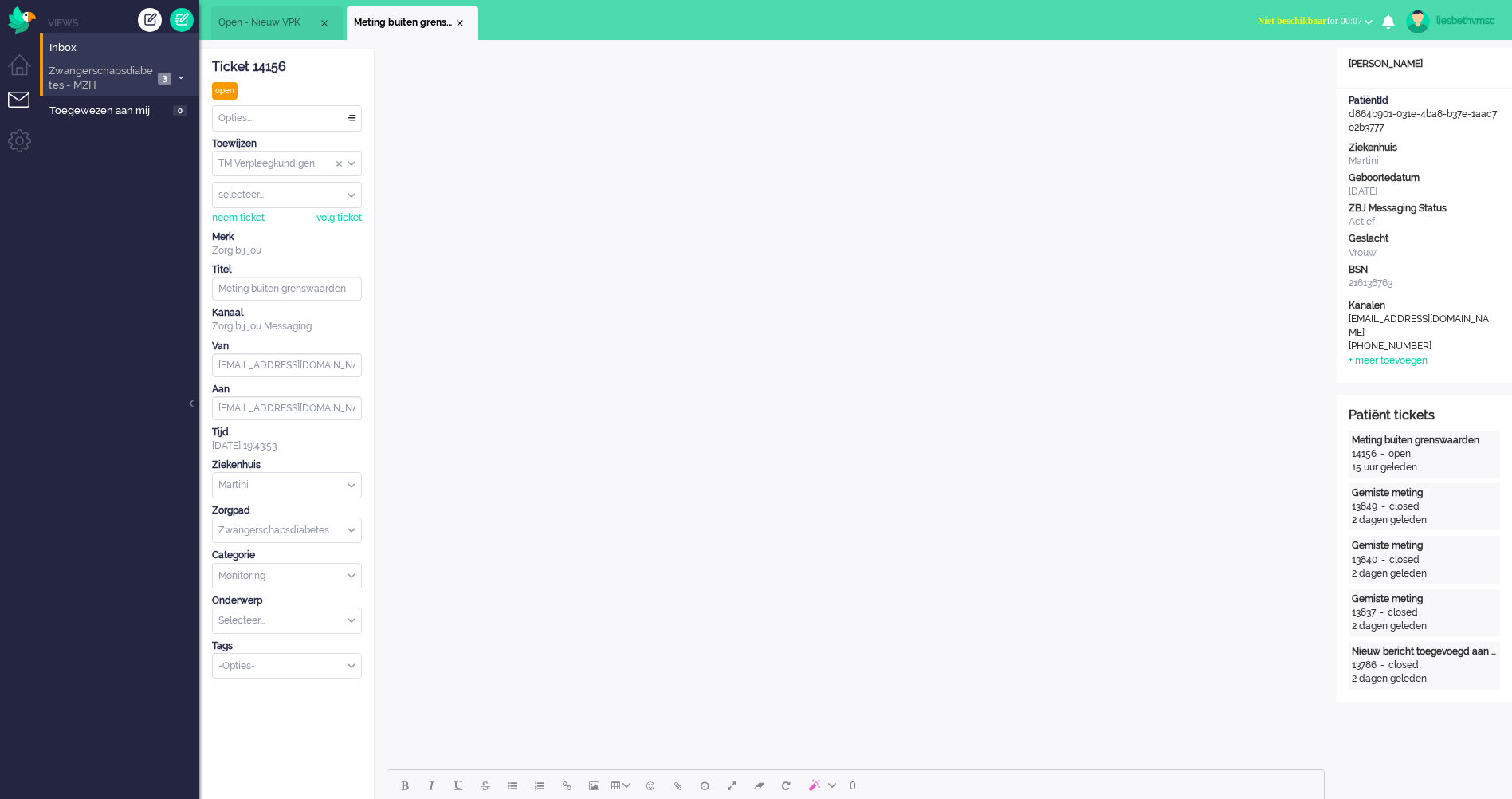
click at [179, 83] on li "Zwangerschapsdiabetes - MZH 3" at bounding box center [119, 77] width 159 height 37
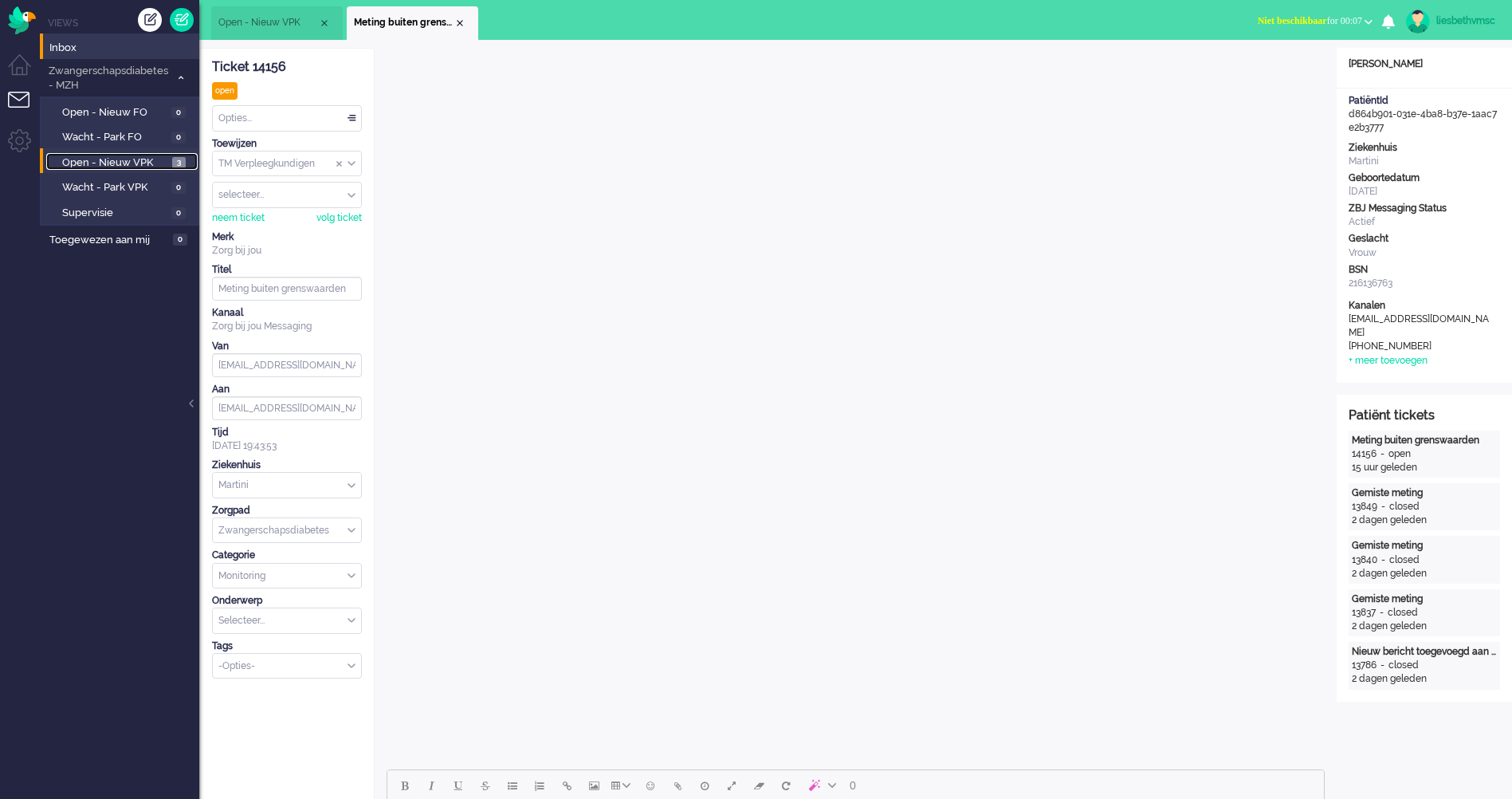
click at [99, 158] on span "Open - Nieuw VPK" at bounding box center [116, 163] width 106 height 15
